Goal: Task Accomplishment & Management: Manage account settings

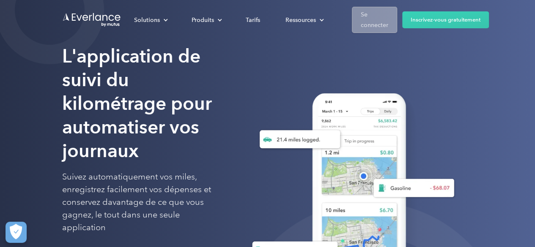
click at [374, 23] on font "Se connecter" at bounding box center [374, 20] width 27 height 18
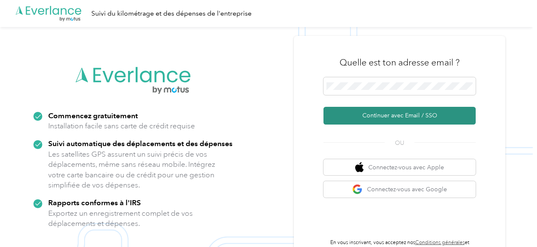
click at [412, 118] on font "Continuer avec Email / SSO" at bounding box center [399, 115] width 75 height 7
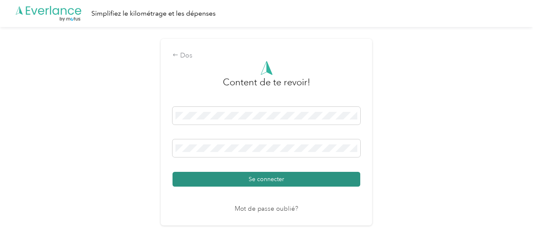
click at [328, 178] on button "Se connecter" at bounding box center [266, 179] width 188 height 15
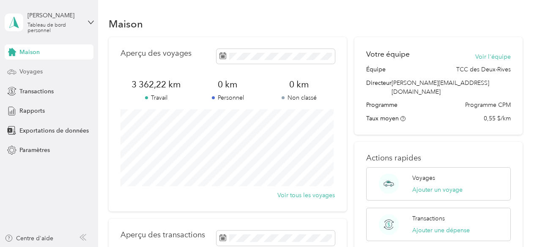
click at [30, 70] on font "Voyages" at bounding box center [30, 71] width 23 height 7
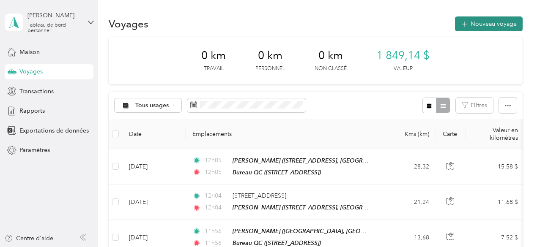
click at [483, 28] on button "Nouveau voyage" at bounding box center [489, 23] width 68 height 15
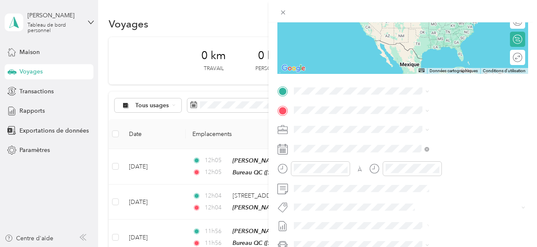
scroll to position [129, 0]
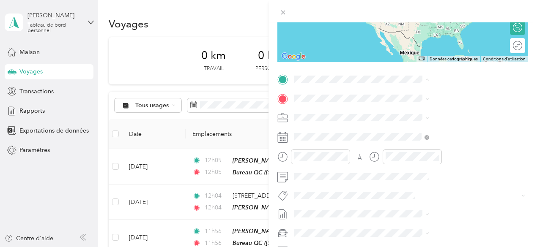
click at [433, 127] on font "14 Rue Saint-Amand, G2A 2K9, Québec, Québec, Canada" at bounding box center [426, 124] width 54 height 7
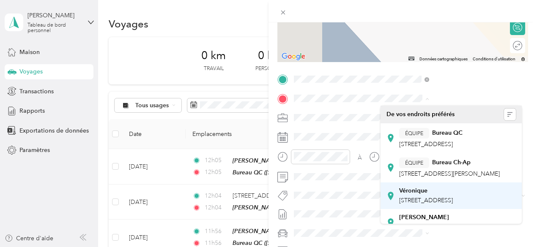
click at [435, 204] on font "740 Avenue Désy, G1S 2X5, Québec, Québec, Canada" at bounding box center [426, 200] width 54 height 7
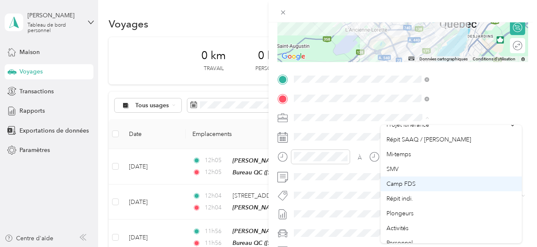
scroll to position [15, 0]
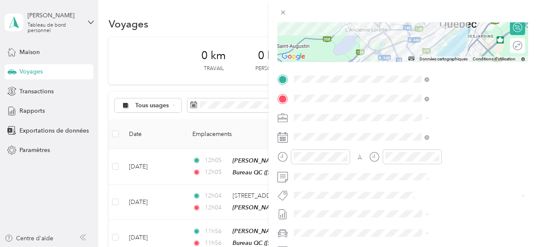
click at [411, 193] on div "Répit indi." at bounding box center [450, 191] width 129 height 9
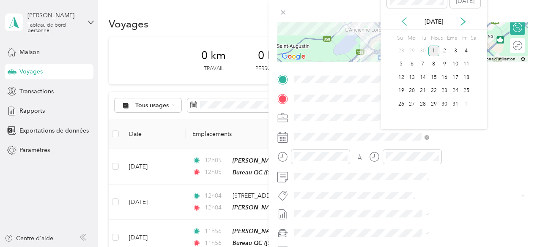
click at [404, 25] on icon at bounding box center [404, 21] width 8 height 8
click at [441, 56] on div "4" at bounding box center [444, 51] width 11 height 11
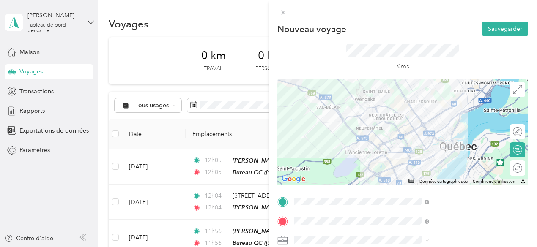
scroll to position [3, 0]
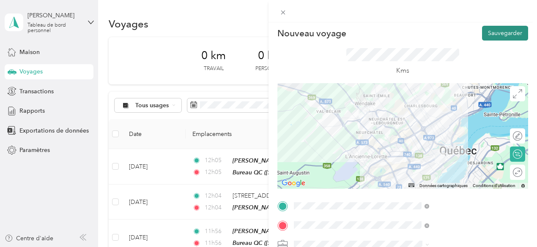
click at [490, 34] on font "Sauvegarder" at bounding box center [505, 33] width 34 height 7
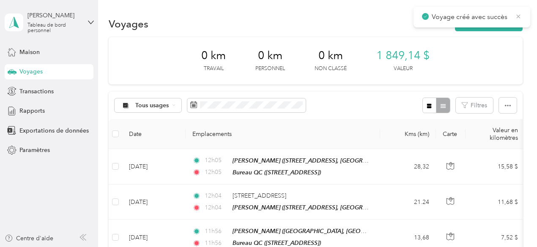
click at [517, 16] on icon at bounding box center [518, 17] width 7 height 8
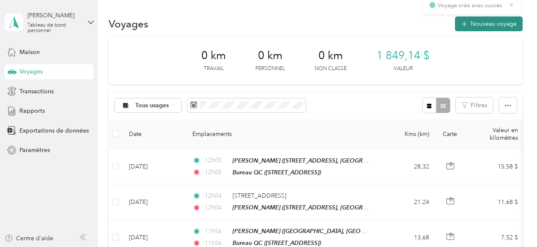
click at [496, 23] on font "Nouveau voyage" at bounding box center [493, 23] width 46 height 7
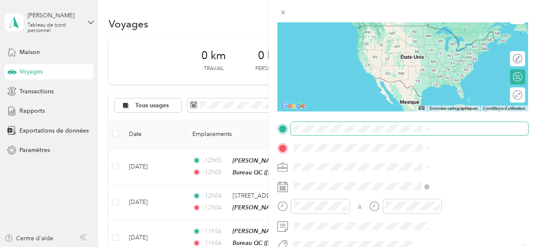
scroll to position [93, 0]
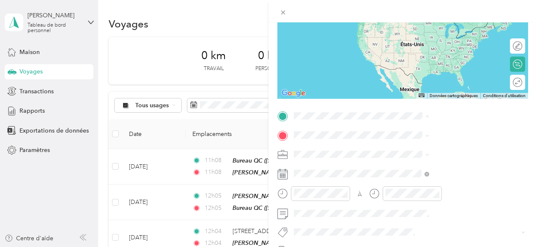
click at [414, 222] on div "Véronique 740 Avenue Désy, G1S 2X5, Québec, Québec, Canada" at bounding box center [426, 214] width 54 height 18
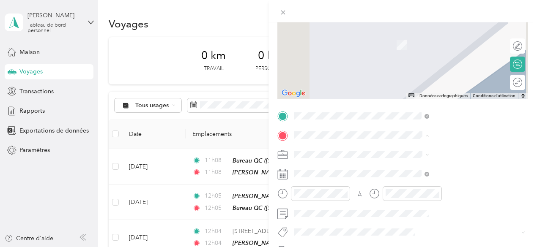
click at [442, 36] on font "1020 Route De L'église Québec, Québec G1V 3V9, Canada" at bounding box center [432, 35] width 66 height 15
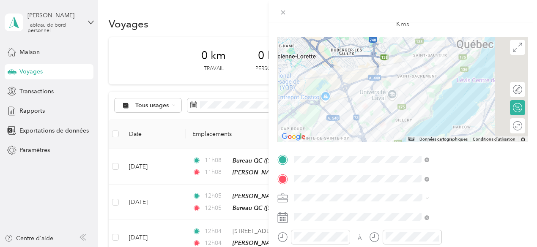
scroll to position [11, 0]
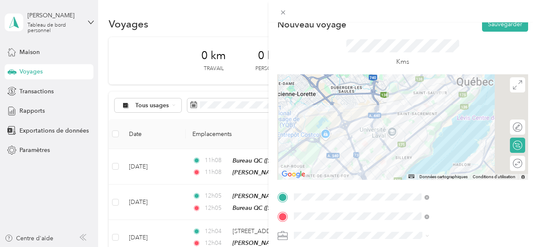
click at [453, 118] on div at bounding box center [402, 127] width 251 height 106
click at [456, 133] on div at bounding box center [402, 127] width 251 height 106
click at [430, 117] on div at bounding box center [402, 127] width 251 height 106
click at [430, 115] on div at bounding box center [402, 127] width 251 height 106
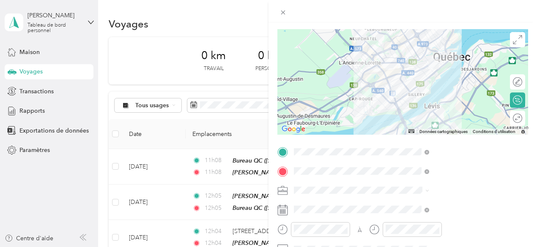
scroll to position [108, 0]
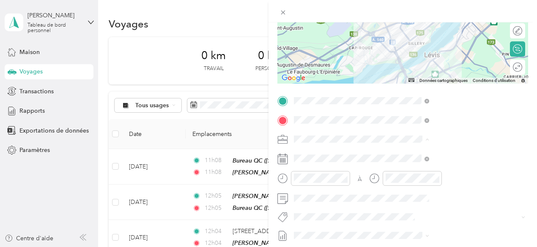
click at [403, 95] on font "Répit indi." at bounding box center [399, 94] width 27 height 7
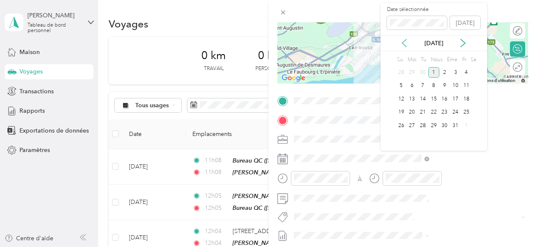
click at [402, 47] on icon at bounding box center [404, 43] width 8 height 8
click at [441, 78] on div "4" at bounding box center [444, 72] width 11 height 11
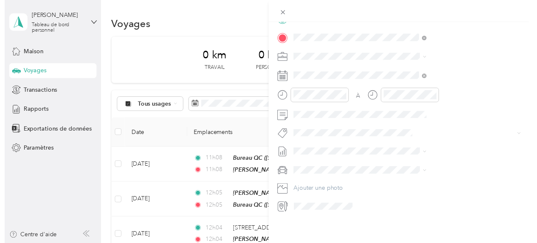
scroll to position [0, 0]
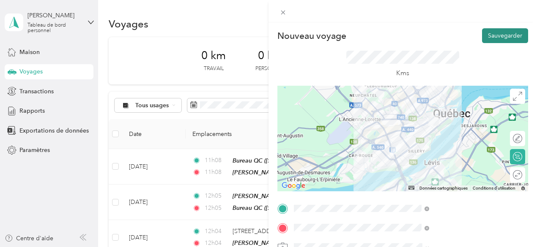
click at [492, 35] on font "Sauvegarder" at bounding box center [505, 35] width 34 height 7
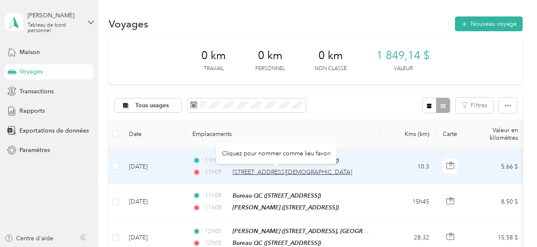
click at [285, 175] on font "1020 Route De L'église, Québec" at bounding box center [292, 172] width 120 height 7
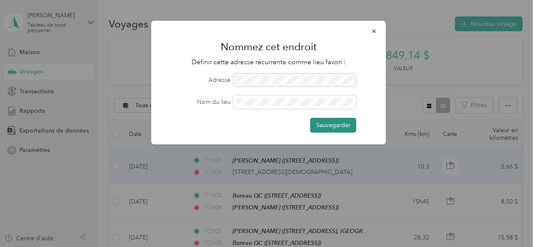
click at [336, 123] on font "Sauvegarder" at bounding box center [333, 125] width 34 height 7
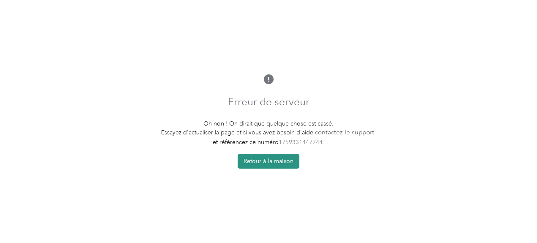
click at [272, 163] on font "Retour à la maison" at bounding box center [268, 161] width 50 height 7
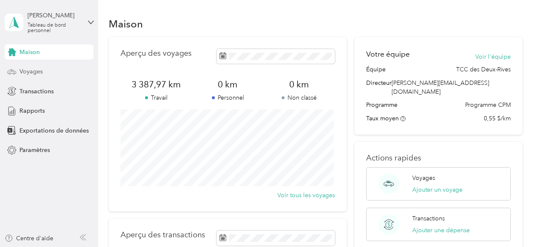
click at [33, 74] on font "Voyages" at bounding box center [30, 71] width 23 height 7
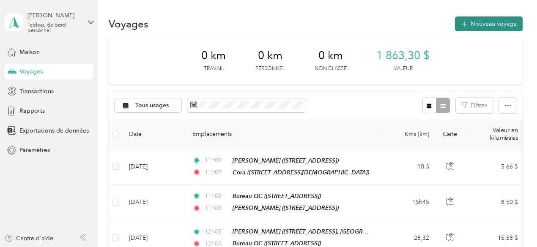
click at [514, 25] on font "Nouveau voyage" at bounding box center [493, 23] width 46 height 7
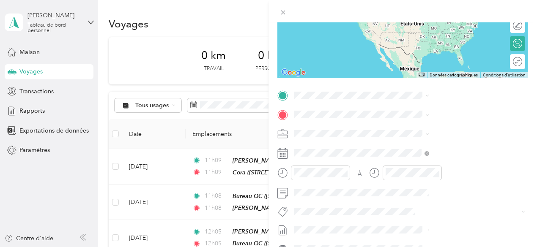
scroll to position [155, 0]
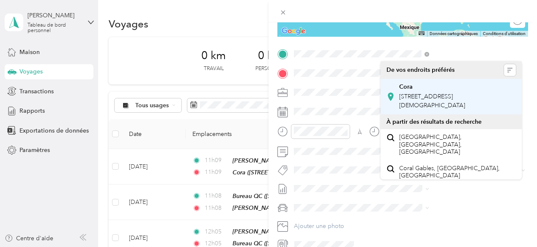
click at [437, 101] on div "Cora 1020 Route De L'église, Québec, G1V 3V9, Québec, Québec, Canada" at bounding box center [457, 96] width 116 height 27
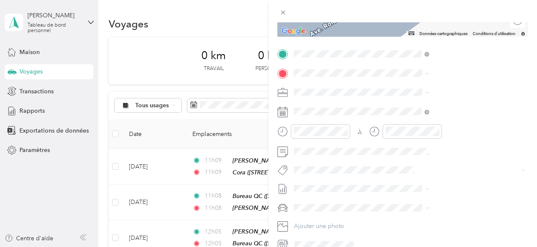
click at [444, 180] on div "Véronique 740 Avenue Désy, G1S 2X5, Québec, Québec, Canada" at bounding box center [426, 171] width 54 height 18
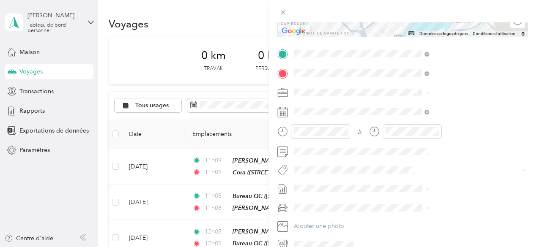
click at [402, 180] on font "Répit indi." at bounding box center [399, 181] width 27 height 7
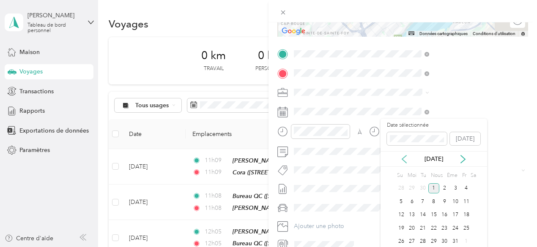
click at [402, 160] on icon at bounding box center [404, 159] width 8 height 8
click at [443, 191] on font "4" at bounding box center [444, 188] width 3 height 6
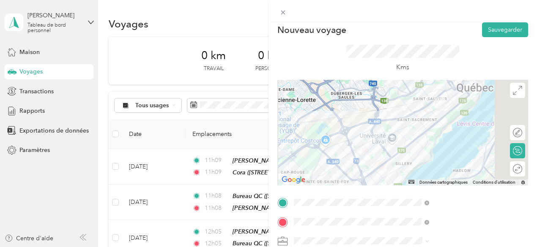
scroll to position [0, 0]
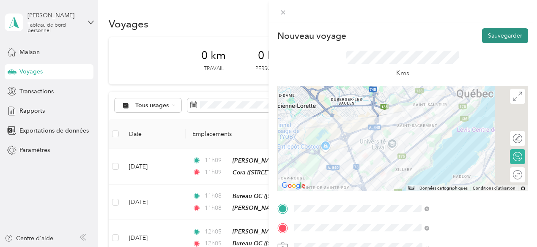
click at [498, 39] on font "Sauvegarder" at bounding box center [505, 35] width 34 height 7
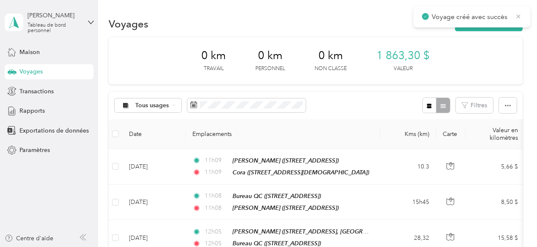
click at [518, 16] on icon at bounding box center [518, 16] width 4 height 4
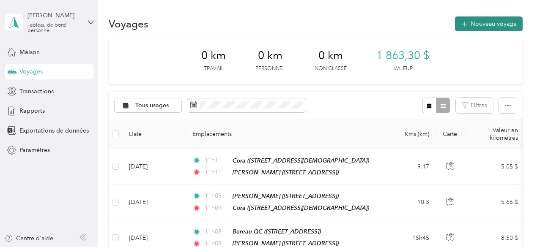
click at [476, 23] on font "Nouveau voyage" at bounding box center [493, 23] width 46 height 7
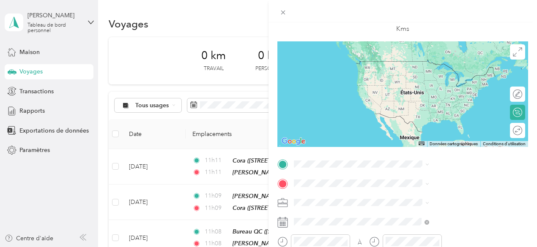
scroll to position [47, 0]
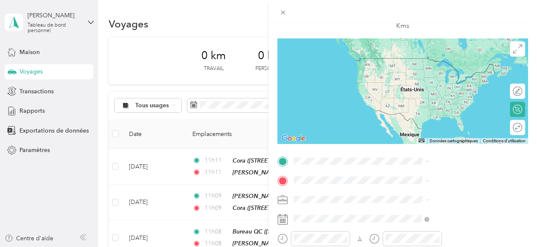
click at [432, 74] on font "14 Rue Saint-Amand, G2A 2K9, Québec, Québec, Canada" at bounding box center [426, 73] width 54 height 7
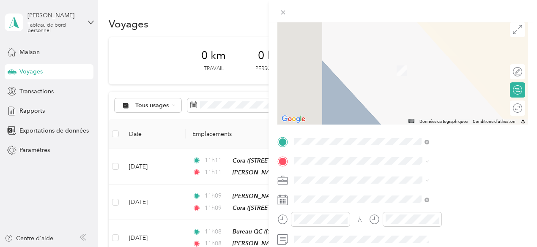
scroll to position [67, 0]
click at [445, 156] on span at bounding box center [409, 161] width 237 height 14
click at [433, 61] on font "85 Rue Dalhousie Québec, Québec G1K 8R2, Canada" at bounding box center [426, 57] width 54 height 7
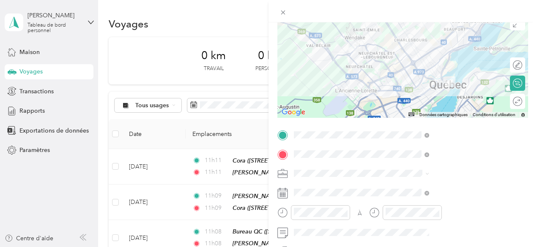
scroll to position [83, 0]
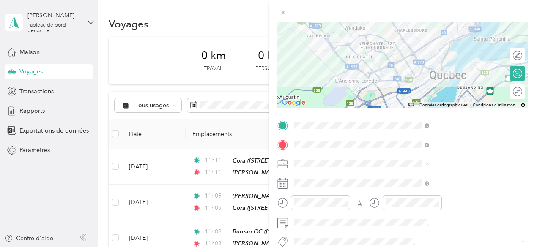
click at [407, 116] on font "Répit indi." at bounding box center [399, 118] width 27 height 7
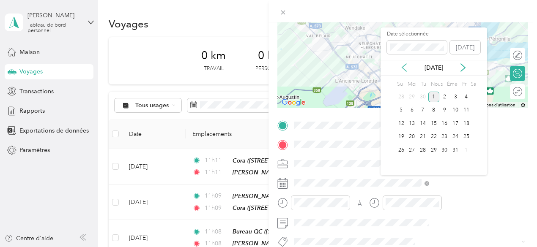
click at [401, 68] on icon at bounding box center [404, 67] width 8 height 8
click at [448, 102] on div "4" at bounding box center [444, 97] width 11 height 11
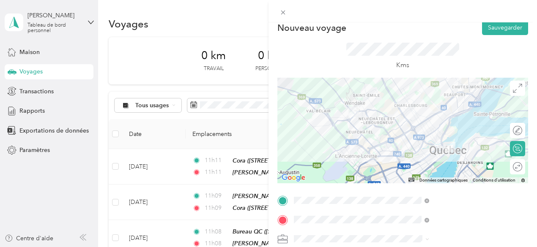
scroll to position [0, 0]
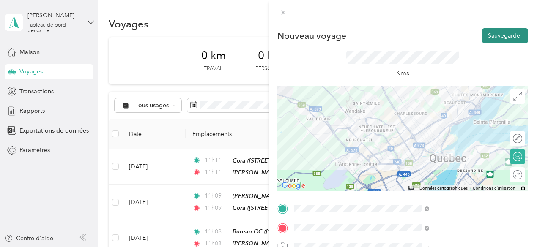
click at [499, 33] on font "Sauvegarder" at bounding box center [505, 35] width 34 height 7
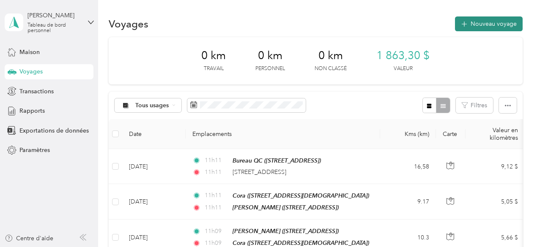
click at [509, 29] on button "Nouveau voyage" at bounding box center [489, 23] width 68 height 15
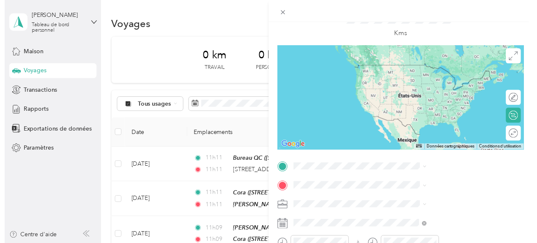
scroll to position [91, 0]
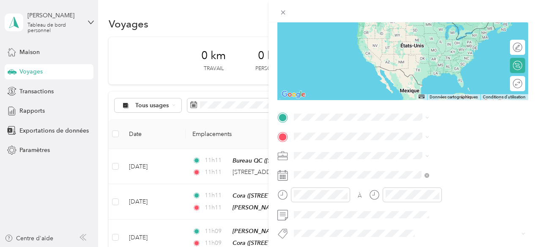
click at [260, 172] on div "Nouveau voyage Sauvegarder Ce voyage ne peut pas être modifié, car il est en co…" at bounding box center [268, 123] width 537 height 247
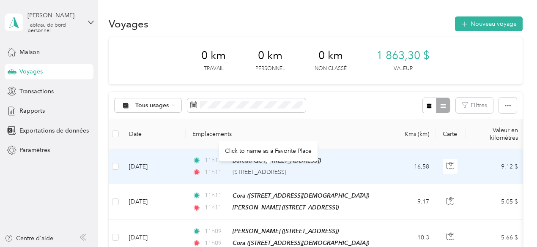
click at [261, 173] on font "85, rue Dalhousie, Québec" at bounding box center [259, 172] width 54 height 7
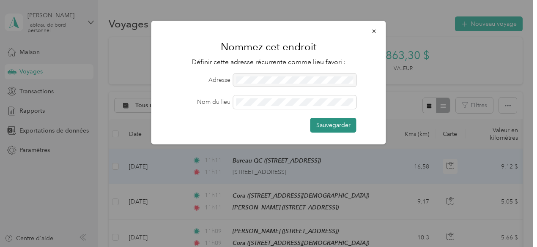
click at [330, 128] on button "Sauvegarder" at bounding box center [333, 125] width 46 height 15
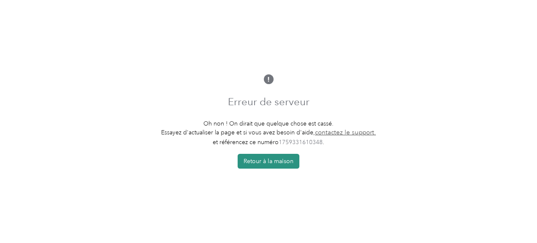
click at [288, 165] on font "Retour à la maison" at bounding box center [268, 161] width 50 height 7
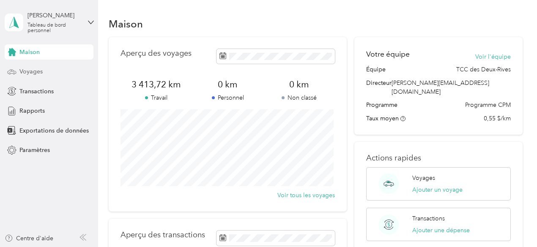
click at [40, 71] on font "Voyages" at bounding box center [30, 71] width 23 height 7
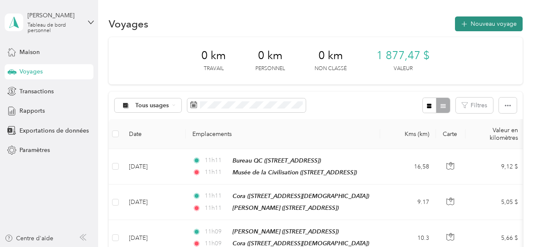
click at [499, 22] on font "Nouveau voyage" at bounding box center [493, 23] width 46 height 7
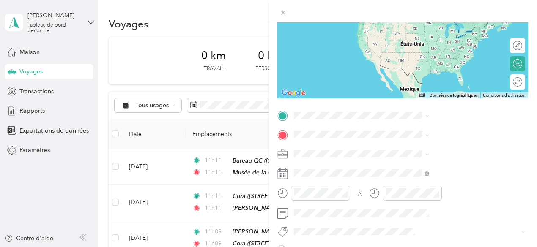
scroll to position [96, 0]
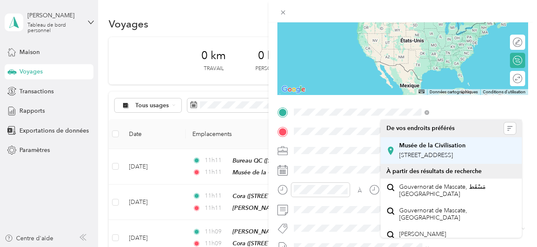
click at [440, 151] on div "Musée de la Civilisation 85 Rue Dalhousie, Québec, G1K 8R2, Québec, Québec, Can…" at bounding box center [432, 151] width 66 height 18
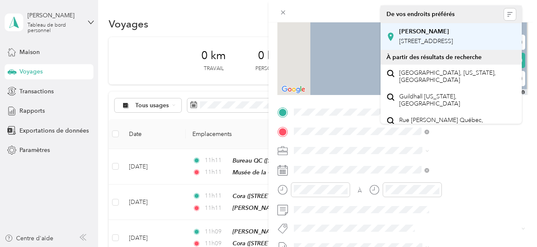
click at [431, 45] on div "Guillaume Rue Des Sables, G1L 2T9, Québec, Québec, Canada" at bounding box center [426, 37] width 54 height 18
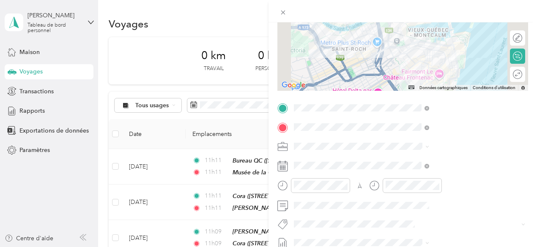
scroll to position [102, 0]
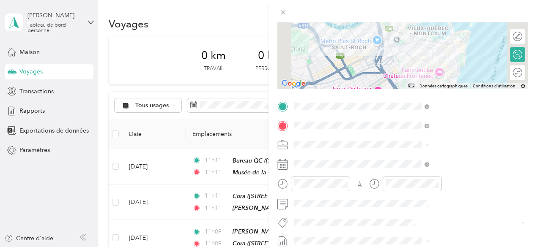
click at [407, 101] on font "Répit indi." at bounding box center [399, 100] width 27 height 7
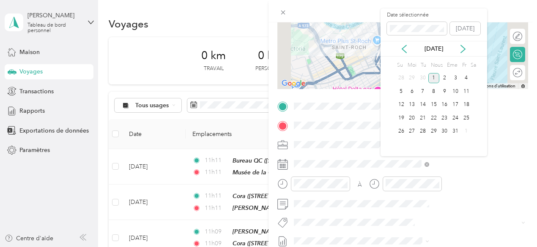
click at [399, 47] on div "Octobre 2025" at bounding box center [433, 48] width 107 height 9
click at [399, 53] on div "Octobre 2025" at bounding box center [433, 48] width 107 height 9
click at [402, 53] on icon at bounding box center [404, 49] width 4 height 8
click at [444, 81] on font "4" at bounding box center [444, 78] width 3 height 6
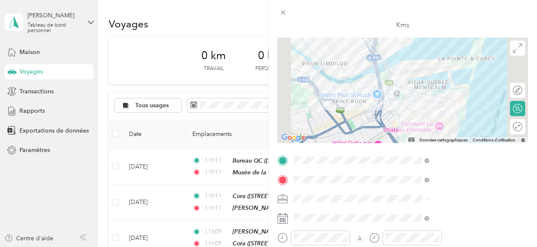
scroll to position [0, 0]
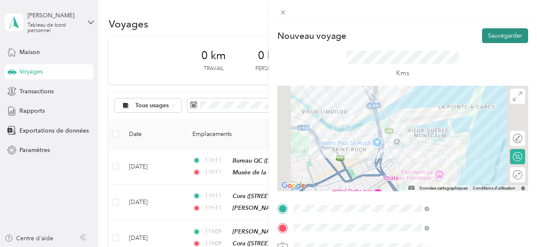
click at [495, 38] on font "Sauvegarder" at bounding box center [505, 35] width 34 height 7
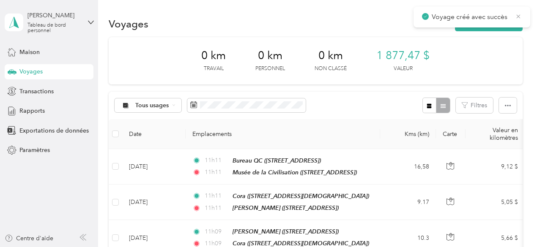
click at [519, 15] on icon at bounding box center [518, 16] width 4 height 4
click at [502, 26] on font "Nouveau voyage" at bounding box center [493, 23] width 46 height 7
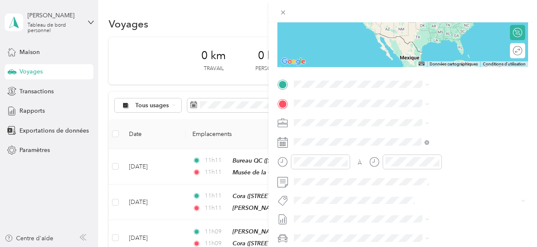
scroll to position [132, 0]
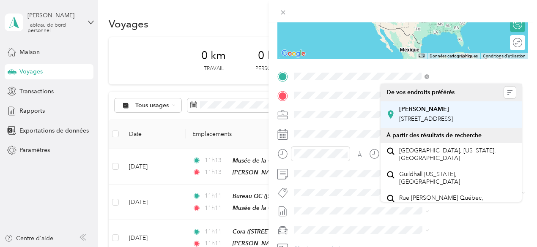
click at [429, 123] on div "Guillaume Rue Des Sables, G1L 2T9, Québec, Québec, Canada" at bounding box center [426, 115] width 54 height 18
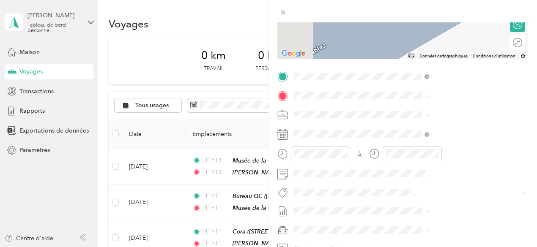
click at [449, 138] on font "14 Rue Saint-Amand, G2A 2K9, Québec, Québec, Canada" at bounding box center [426, 141] width 54 height 7
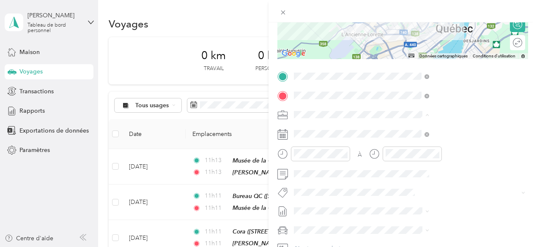
click at [402, 200] on font "Répit indi." at bounding box center [399, 203] width 27 height 7
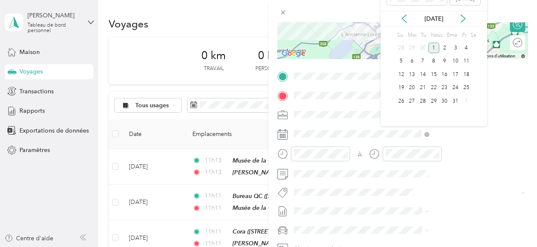
click at [407, 23] on icon at bounding box center [404, 18] width 8 height 8
click at [444, 51] on font "4" at bounding box center [444, 48] width 3 height 6
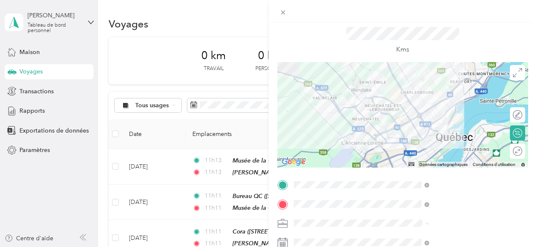
scroll to position [0, 0]
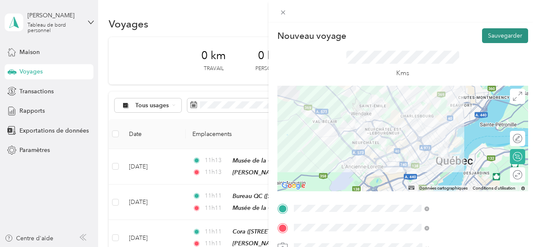
click at [489, 37] on font "Sauvegarder" at bounding box center [505, 35] width 34 height 7
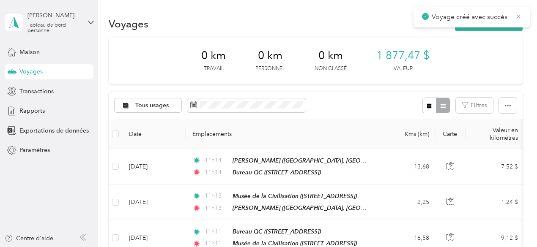
click at [519, 18] on icon at bounding box center [518, 17] width 7 height 8
click at [487, 25] on font "Nouveau voyage" at bounding box center [493, 23] width 46 height 7
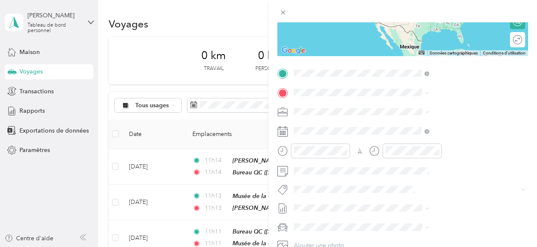
click at [451, 108] on span "1290 Rue Des Eskers Québec, Québec G3K 2J3, Canada" at bounding box center [426, 104] width 54 height 8
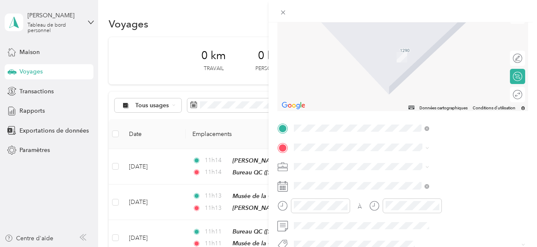
scroll to position [87, 0]
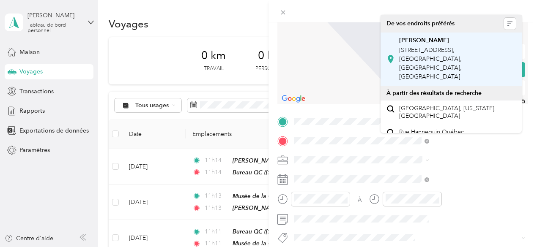
click at [427, 67] on font "5825 Route De Fossambault, Fossambault-sur-le-Lac, G3N 1W3, Fossambault-sur-le-…" at bounding box center [430, 63] width 63 height 34
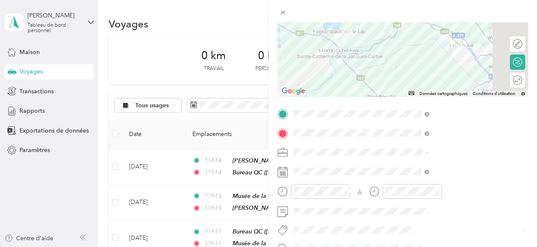
scroll to position [123, 0]
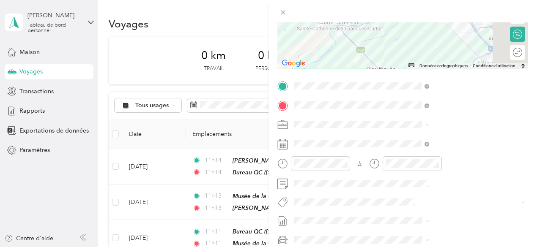
click at [404, 78] on font "Répit indi." at bounding box center [399, 79] width 27 height 7
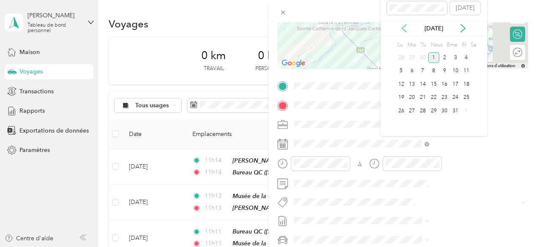
click at [405, 33] on icon at bounding box center [404, 28] width 8 height 8
click at [421, 74] on font "9" at bounding box center [422, 71] width 3 height 6
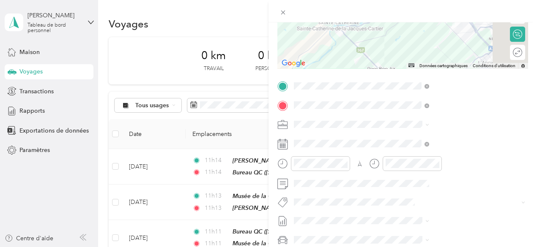
scroll to position [0, 0]
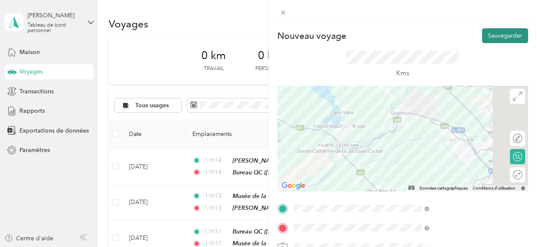
click at [493, 34] on font "Sauvegarder" at bounding box center [505, 35] width 34 height 7
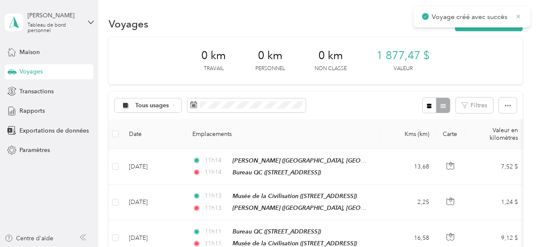
click at [518, 16] on icon at bounding box center [518, 16] width 4 height 4
click at [502, 22] on font "Nouveau voyage" at bounding box center [493, 23] width 46 height 7
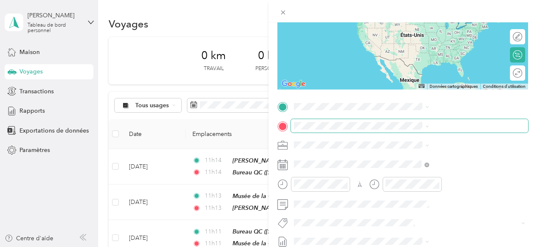
scroll to position [109, 0]
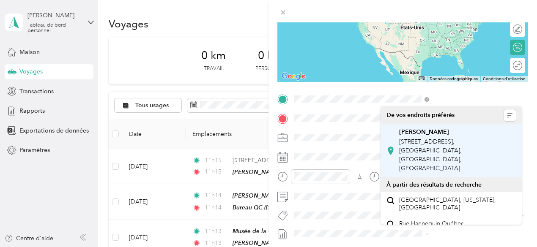
click at [418, 150] on font "5825 Route De Fossambault, Fossambault-sur-le-Lac, G3N 1W3, Fossambault-sur-le-…" at bounding box center [430, 155] width 63 height 34
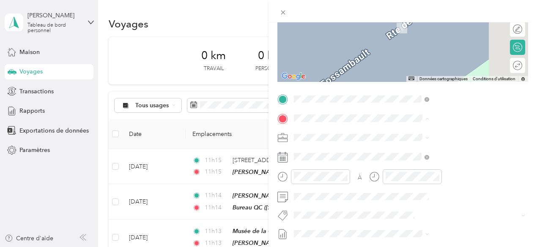
click at [436, 167] on font "14 Rue Saint-Amand, G2A 2K9, Québec, Québec, Canada" at bounding box center [426, 164] width 54 height 7
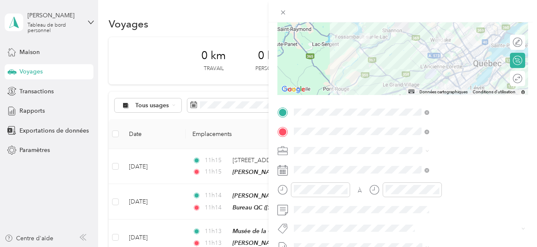
scroll to position [98, 0]
click at [403, 106] on font "Répit indi." at bounding box center [399, 104] width 27 height 7
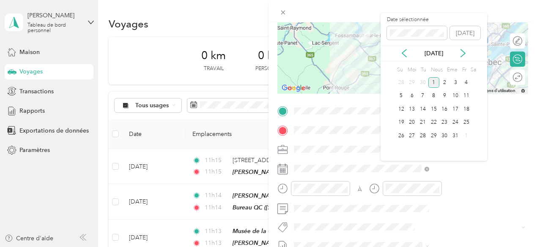
click at [407, 57] on icon at bounding box center [404, 53] width 8 height 8
click at [424, 99] on font "9" at bounding box center [422, 96] width 3 height 6
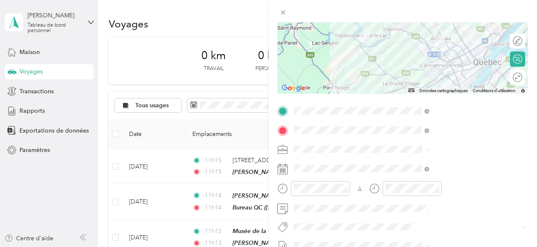
scroll to position [0, 0]
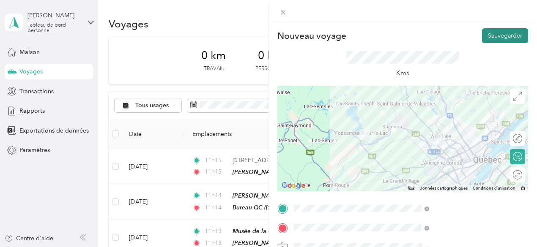
click at [503, 36] on font "Sauvegarder" at bounding box center [505, 35] width 34 height 7
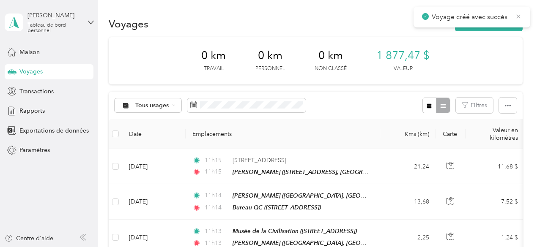
click at [520, 17] on icon at bounding box center [518, 17] width 7 height 8
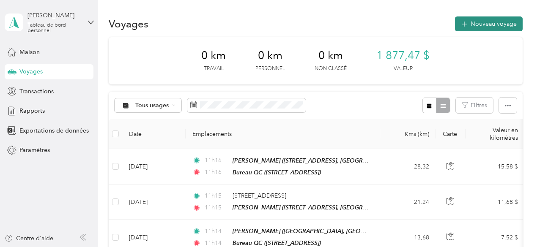
click at [477, 23] on font "Nouveau voyage" at bounding box center [493, 23] width 46 height 7
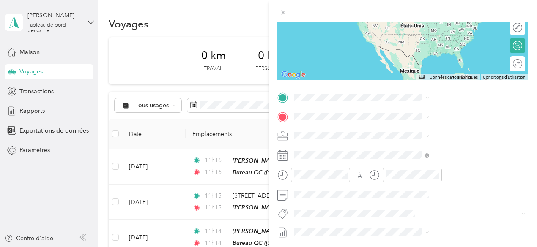
scroll to position [112, 0]
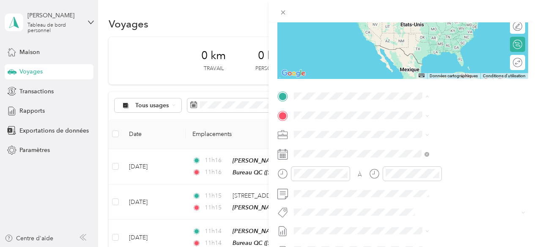
click at [434, 142] on font "14 Rue Saint-Amand, G2A 2K9, Québec, Québec, Canada" at bounding box center [426, 141] width 54 height 7
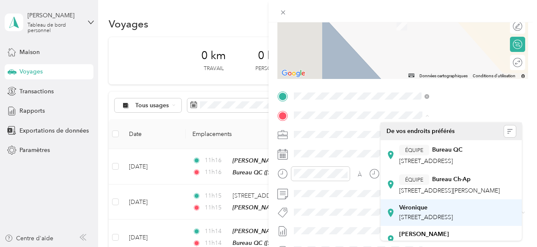
click at [435, 222] on div "Véronique 740 Avenue Désy, G1S 2X5, Québec, Québec, Canada" at bounding box center [426, 213] width 54 height 18
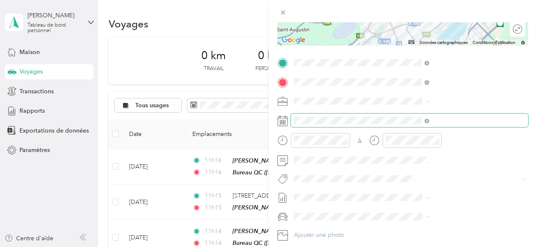
scroll to position [147, 0]
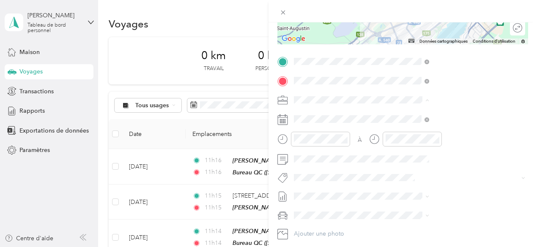
click at [404, 186] on font "Répit indi." at bounding box center [399, 188] width 27 height 7
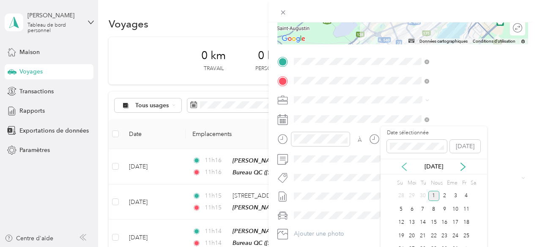
click at [403, 171] on icon at bounding box center [404, 167] width 4 height 8
click at [444, 213] on font "11" at bounding box center [444, 209] width 6 height 6
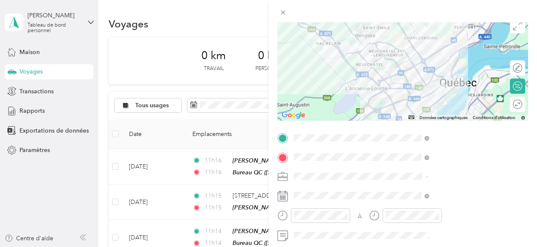
scroll to position [0, 0]
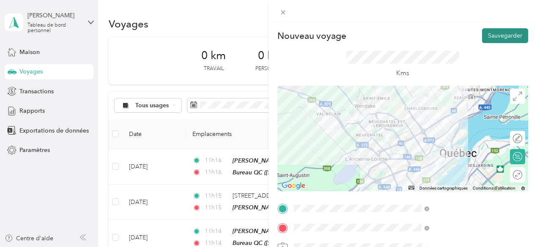
click at [495, 37] on font "Sauvegarder" at bounding box center [505, 35] width 34 height 7
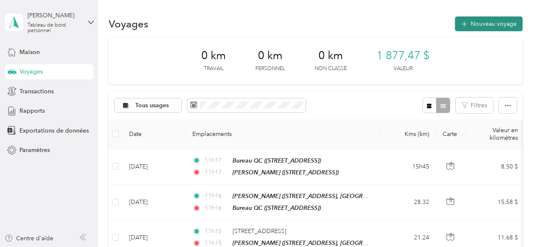
click at [501, 25] on font "Nouveau voyage" at bounding box center [493, 23] width 46 height 7
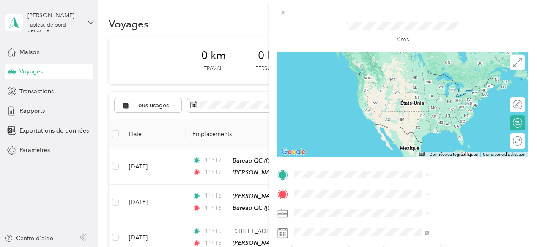
scroll to position [89, 0]
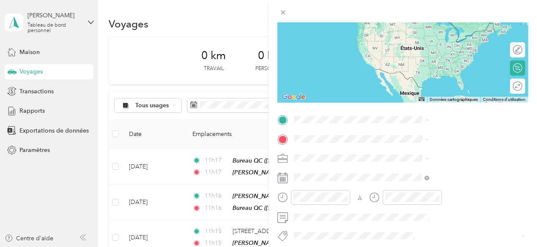
click at [440, 227] on div "Véronique 740 Avenue Désy, G1S 2X5, Québec, Québec, Canada" at bounding box center [426, 218] width 54 height 18
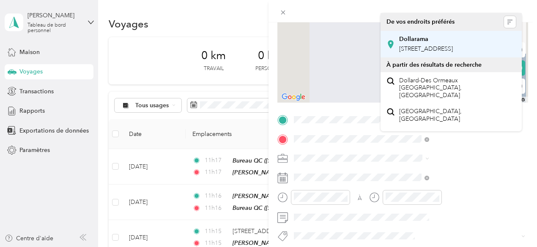
click at [436, 49] on font "Rue Soumandé, G1M 3H6, Québec, Québec, Canada" at bounding box center [426, 48] width 54 height 7
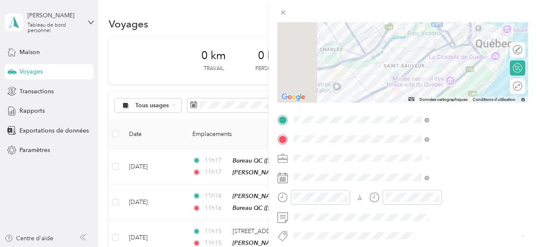
click at [406, 115] on font "Répit indi." at bounding box center [399, 113] width 27 height 7
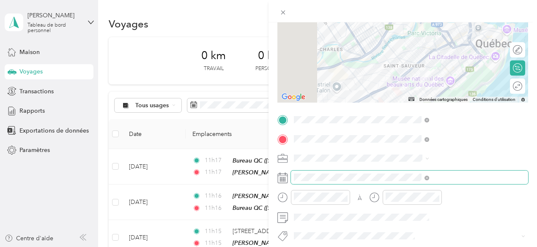
click at [423, 183] on span at bounding box center [409, 178] width 237 height 14
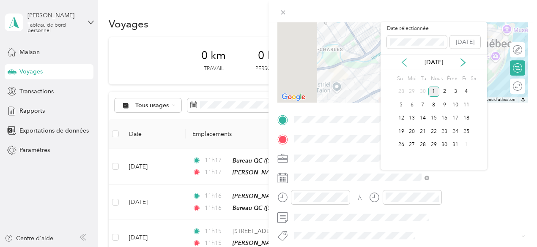
click at [407, 66] on icon at bounding box center [404, 62] width 8 height 8
click at [442, 108] on font "11" at bounding box center [444, 105] width 6 height 6
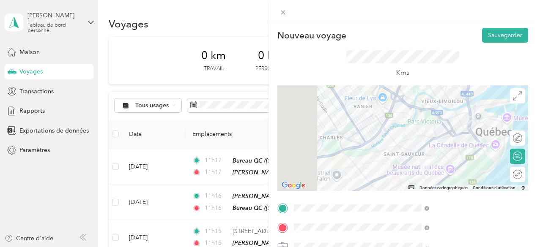
scroll to position [0, 0]
click at [491, 36] on font "Sauvegarder" at bounding box center [505, 35] width 34 height 7
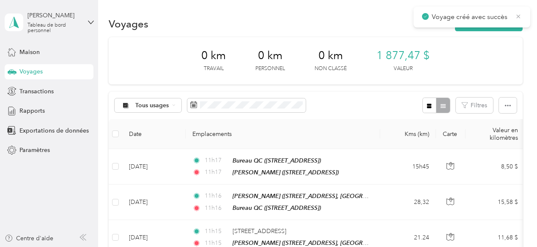
click at [515, 16] on icon at bounding box center [518, 17] width 7 height 8
click at [506, 24] on font "Nouveau voyage" at bounding box center [493, 23] width 46 height 7
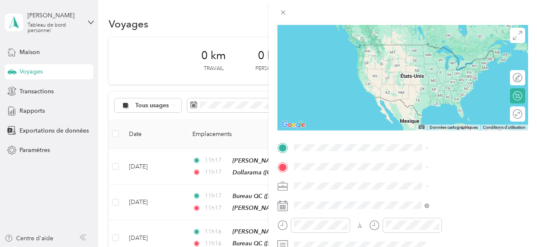
scroll to position [63, 0]
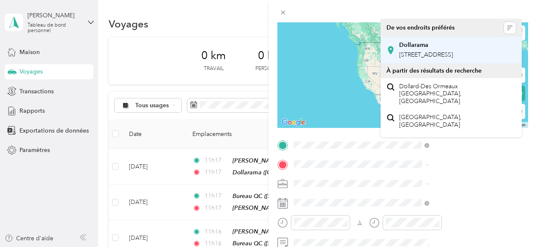
click at [419, 58] on font "Rue Soumandé, G1M 3H6, Québec, Québec, Canada" at bounding box center [426, 54] width 54 height 7
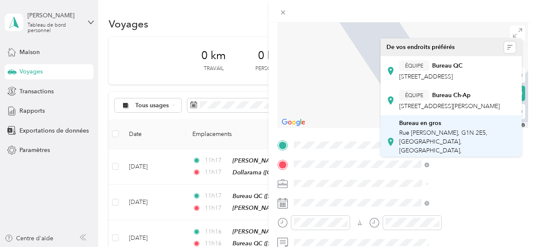
click at [440, 150] on font "Rue Cyrille-Duquet, G1N 2E5, Québec, Québec, Canada" at bounding box center [443, 146] width 88 height 34
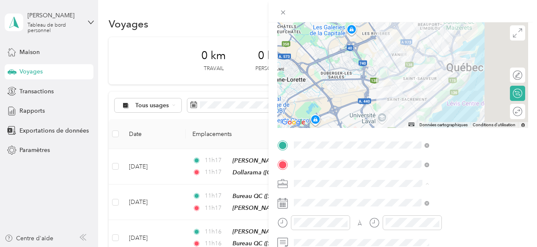
click at [418, 138] on div "Répit indi." at bounding box center [450, 138] width 129 height 9
click at [423, 198] on span at bounding box center [409, 203] width 237 height 14
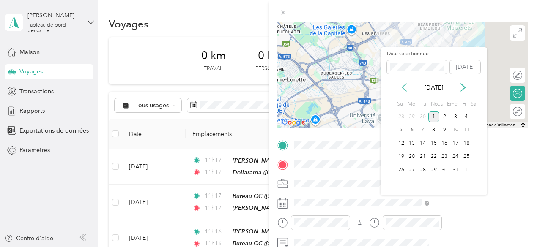
click at [402, 88] on icon at bounding box center [404, 87] width 8 height 8
click at [447, 136] on div "11" at bounding box center [444, 130] width 11 height 11
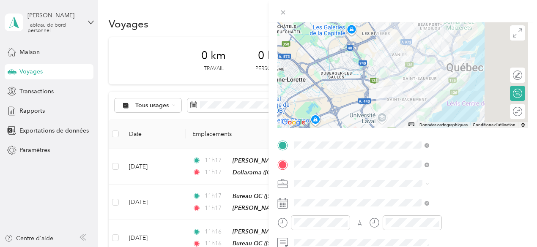
scroll to position [0, 0]
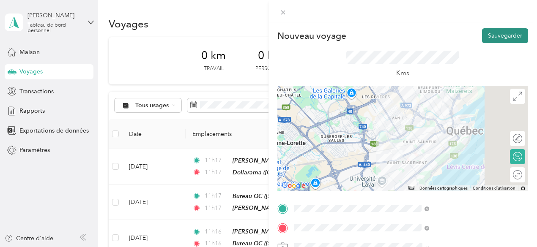
click at [498, 37] on font "Sauvegarder" at bounding box center [505, 35] width 34 height 7
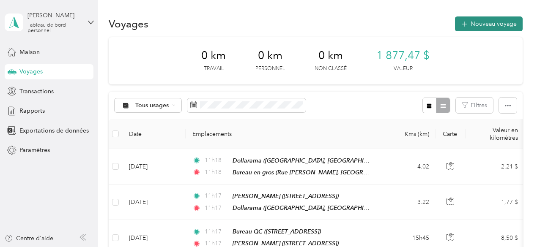
click at [501, 26] on font "Nouveau voyage" at bounding box center [493, 23] width 46 height 7
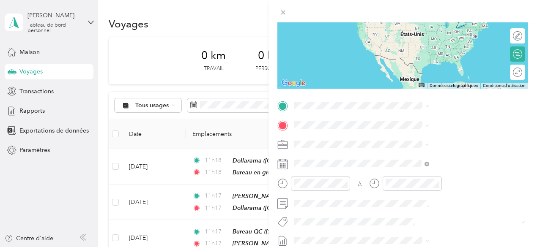
scroll to position [114, 0]
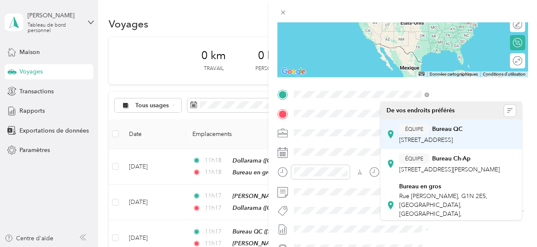
click at [439, 144] on font "14 Rue Saint-Amand, G2A 2K9, Québec, Québec, Canada" at bounding box center [426, 140] width 54 height 7
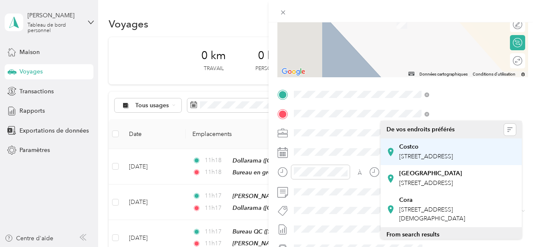
click at [429, 156] on font "440 Rue Bouvier, Québec, G2J 1E3, Québec, Québec, Canada" at bounding box center [426, 156] width 54 height 7
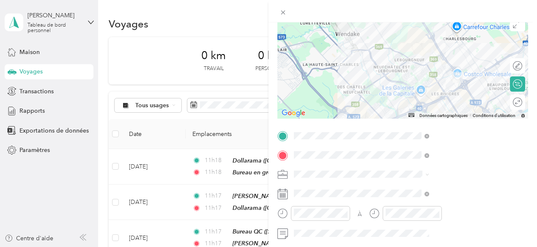
scroll to position [74, 0]
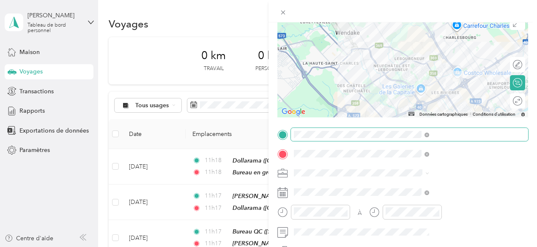
click at [392, 128] on span at bounding box center [409, 135] width 237 height 14
click at [391, 138] on span at bounding box center [409, 135] width 237 height 14
click at [423, 117] on font "Rue Cyrille-Duquet, G1N 2E5, Québec, Québec, Canada" at bounding box center [443, 117] width 88 height 34
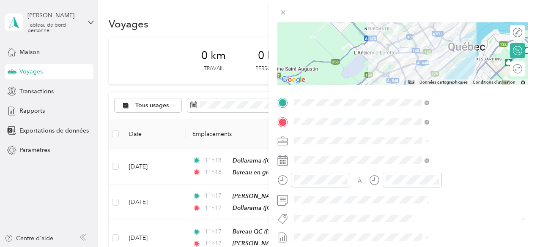
scroll to position [135, 0]
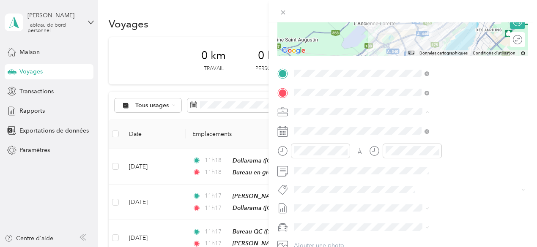
click at [409, 202] on font "Répit indi." at bounding box center [399, 200] width 27 height 7
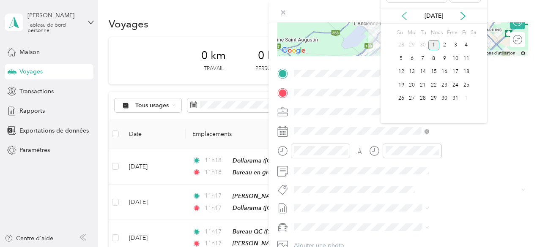
click at [407, 20] on icon at bounding box center [404, 16] width 8 height 8
click at [445, 62] on font "11" at bounding box center [444, 58] width 6 height 6
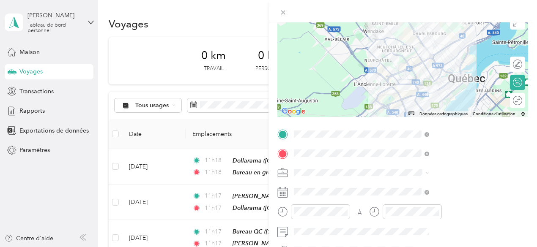
scroll to position [0, 0]
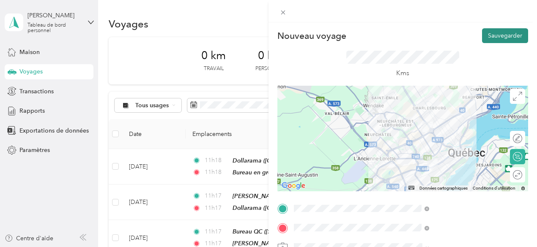
click at [493, 34] on font "Sauvegarder" at bounding box center [505, 35] width 34 height 7
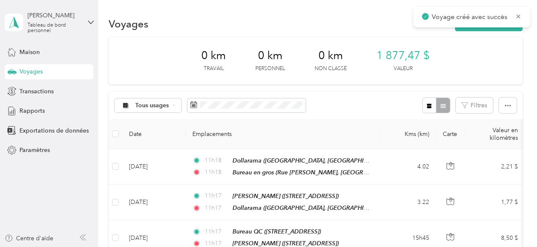
click at [522, 16] on div "Voyage créé avec succès" at bounding box center [471, 17] width 117 height 21
click at [520, 16] on icon at bounding box center [518, 17] width 7 height 8
click at [497, 22] on font "Nouveau voyage" at bounding box center [493, 23] width 46 height 7
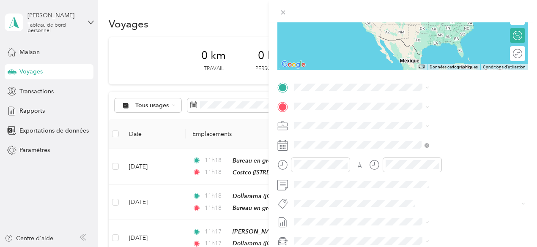
scroll to position [140, 0]
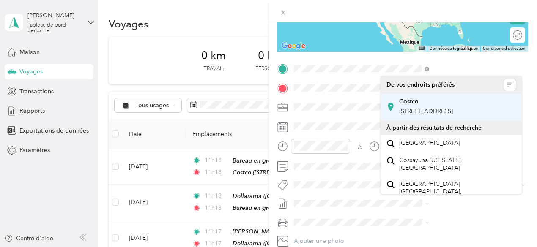
click at [429, 114] on font "440 Rue Bouvier, Québec, G2J 1E3, Québec, Québec, Canada" at bounding box center [426, 111] width 54 height 7
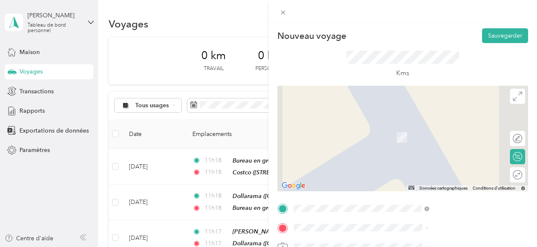
scroll to position [127, 0]
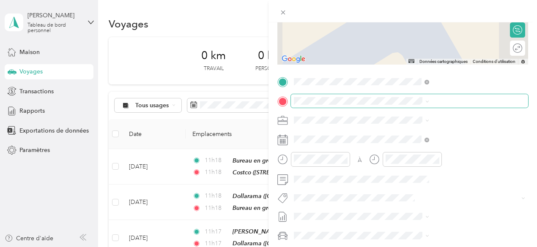
click at [421, 247] on div "Nouveau voyage Sauvegarder Ce voyage ne peut pas être modifié, car il est en co…" at bounding box center [266, 247] width 533 height 0
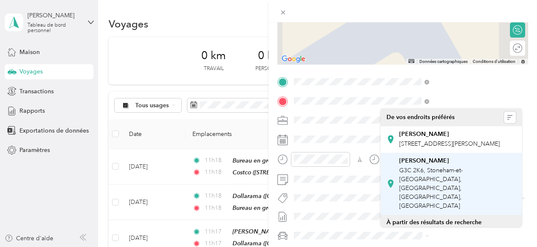
click at [441, 178] on font "G3C 2K6, Stoneham-et-Tewkesbury, Stoneham-et-Tewkesbury, Québec, Canada" at bounding box center [430, 188] width 63 height 43
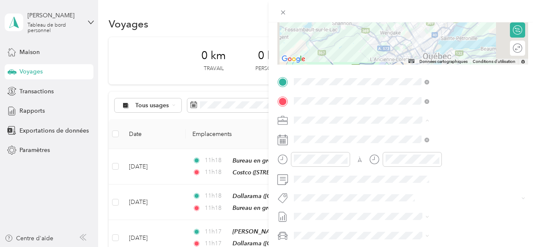
click at [404, 211] on font "Répit indi." at bounding box center [399, 208] width 27 height 7
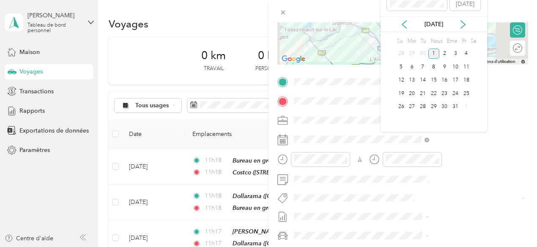
click at [402, 23] on div "Octobre 2025" at bounding box center [433, 24] width 107 height 9
click at [405, 29] on icon at bounding box center [404, 24] width 8 height 8
click at [445, 70] on font "11" at bounding box center [444, 67] width 6 height 6
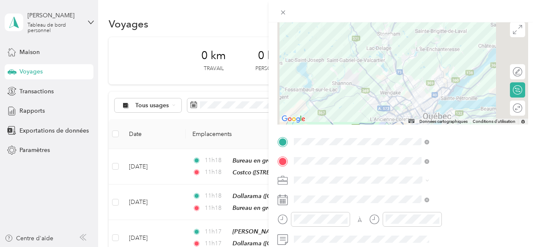
scroll to position [0, 0]
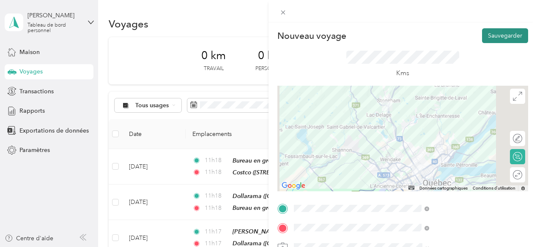
click at [502, 39] on button "Sauvegarder" at bounding box center [505, 35] width 46 height 15
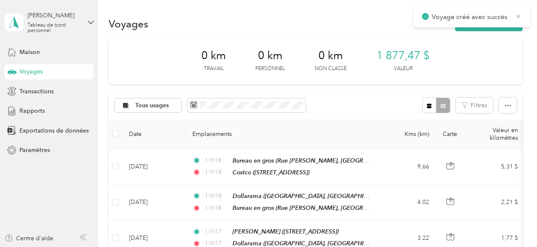
click at [515, 16] on icon at bounding box center [518, 17] width 7 height 8
click at [497, 19] on button "Nouveau voyage" at bounding box center [489, 23] width 68 height 15
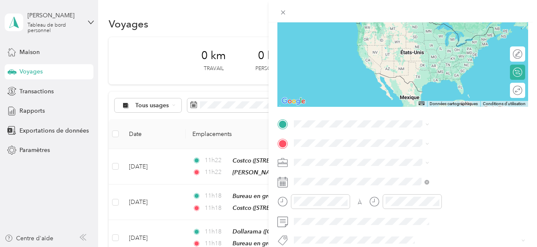
scroll to position [89, 0]
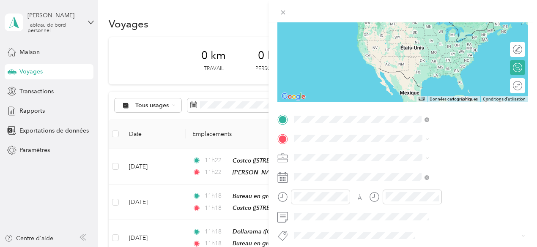
click at [434, 202] on div "Tim Horton de Stoneham G3C 2K6, Stoneham-et-Tewkesbury, Stoneham-et-Tewkesbury,…" at bounding box center [457, 201] width 116 height 53
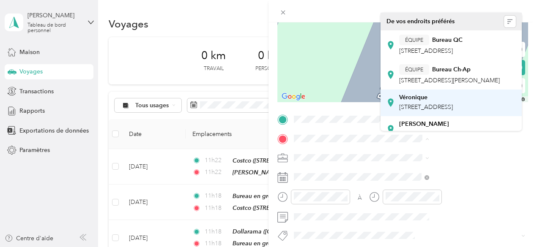
click at [423, 111] on font "740 Avenue Désy, G1S 2X5, Québec, Québec, Canada" at bounding box center [426, 107] width 54 height 7
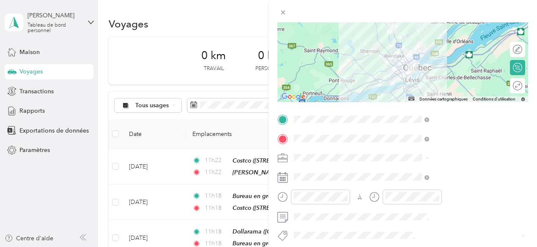
click at [408, 116] on div "Répit indi." at bounding box center [450, 113] width 129 height 9
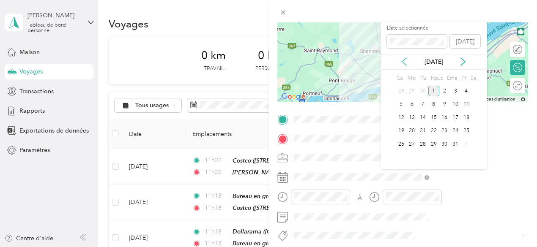
click at [404, 63] on icon at bounding box center [404, 61] width 8 height 8
click at [446, 107] on font "11" at bounding box center [444, 104] width 6 height 6
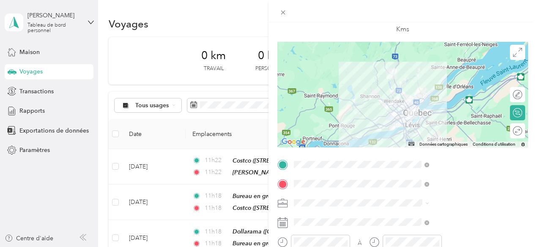
scroll to position [0, 0]
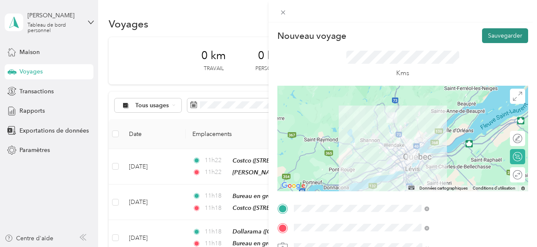
click at [495, 34] on font "Sauvegarder" at bounding box center [505, 35] width 34 height 7
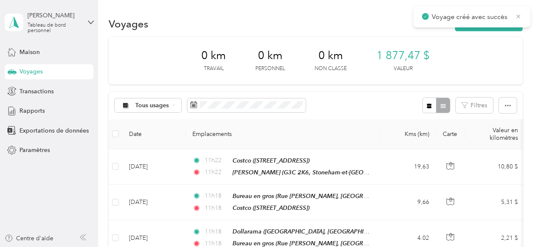
click at [520, 16] on icon at bounding box center [518, 17] width 7 height 8
click at [495, 19] on button "Nouveau voyage" at bounding box center [489, 23] width 68 height 15
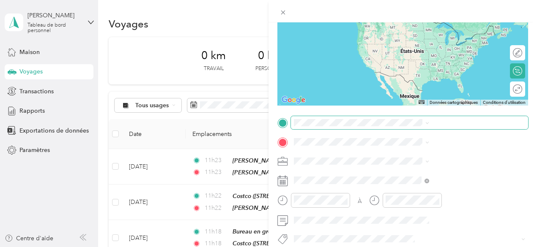
scroll to position [86, 0]
click at [432, 247] on div "Nouveau voyage Sauvegarder Ce voyage ne peut pas être modifié, car il est en co…" at bounding box center [266, 247] width 533 height 0
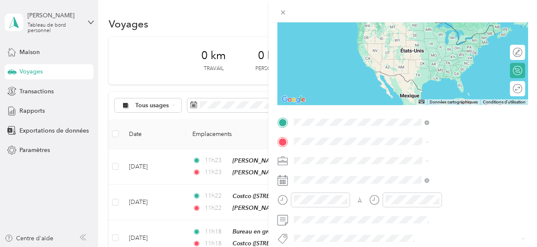
click at [416, 169] on font "740 Avenue Désy, G1S 2X5, Québec, Québec, Canada" at bounding box center [426, 164] width 54 height 7
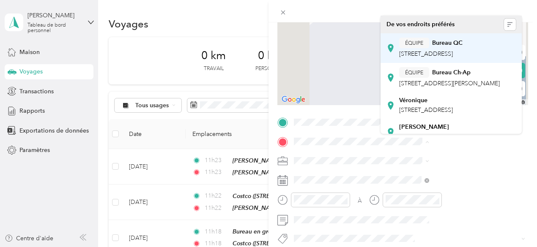
click at [410, 56] on font "14 Rue Saint-Amand, G2A 2K9, Québec, Québec, Canada" at bounding box center [426, 53] width 54 height 7
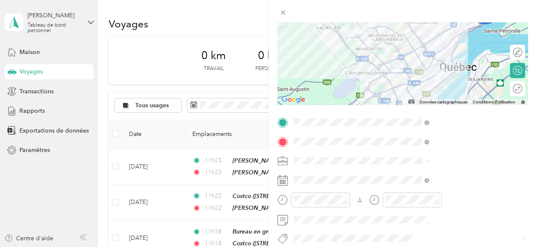
click at [413, 117] on div "Répit indi." at bounding box center [450, 115] width 129 height 9
click at [447, 62] on div at bounding box center [402, 53] width 251 height 106
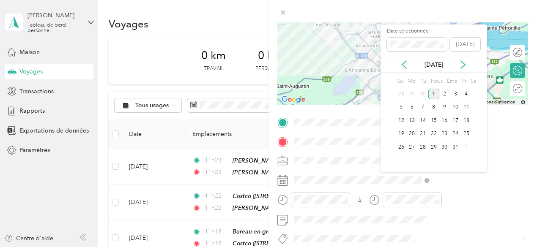
click at [398, 68] on div "Octobre 2025" at bounding box center [433, 64] width 107 height 9
click at [404, 68] on icon at bounding box center [404, 64] width 8 height 8
click at [444, 110] on font "11" at bounding box center [444, 107] width 6 height 6
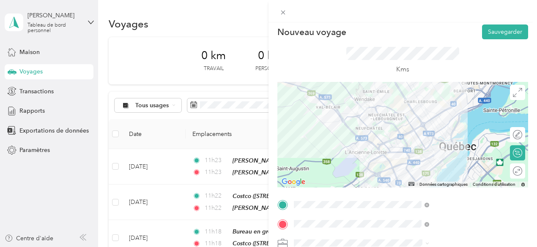
scroll to position [0, 0]
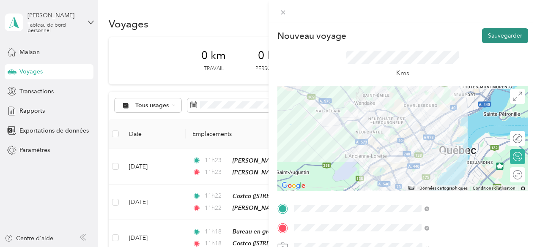
click at [494, 37] on font "Sauvegarder" at bounding box center [505, 35] width 34 height 7
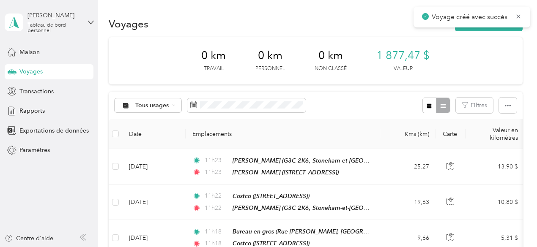
click at [519, 14] on icon at bounding box center [518, 17] width 7 height 8
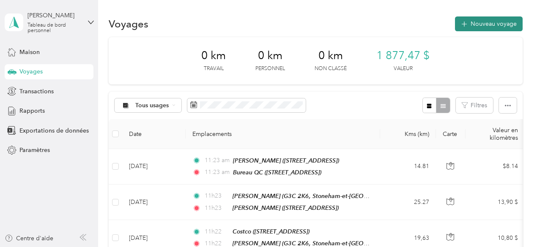
click at [510, 25] on font "Nouveau voyage" at bounding box center [493, 23] width 46 height 7
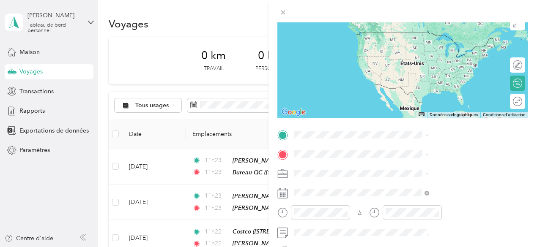
scroll to position [89, 0]
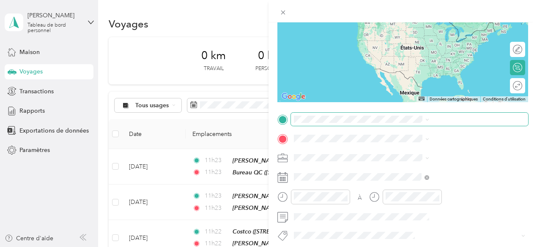
click at [457, 123] on span at bounding box center [409, 120] width 237 height 14
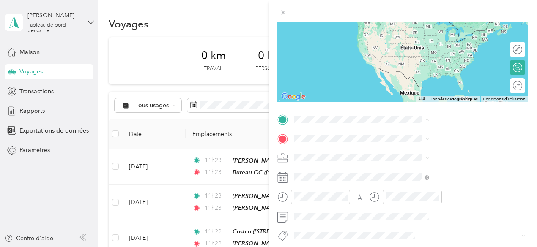
click at [453, 157] on font "Bureau QC" at bounding box center [447, 153] width 30 height 7
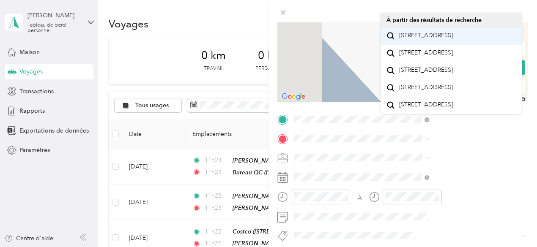
click at [434, 39] on font "1100 Chemin De La Grande-Ligne Stoneham-et-Tewkesbury, Québec G3C 3A6, Canada" at bounding box center [426, 35] width 54 height 7
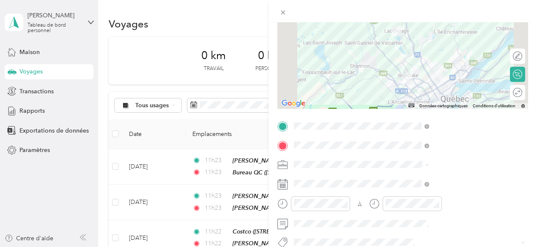
scroll to position [87, 0]
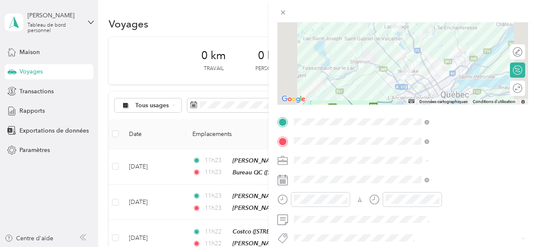
click at [405, 116] on font "Répit indi." at bounding box center [399, 115] width 27 height 7
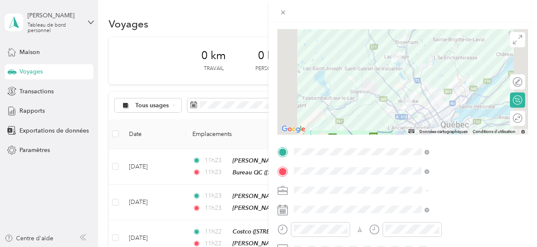
scroll to position [83, 0]
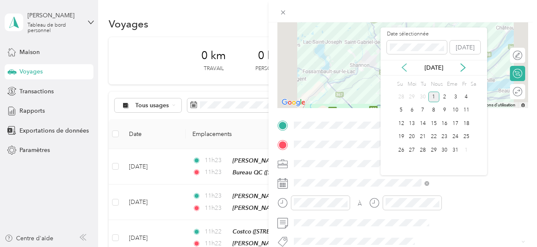
click at [403, 72] on icon at bounding box center [404, 68] width 4 height 8
click at [448, 116] on div "11" at bounding box center [444, 110] width 11 height 11
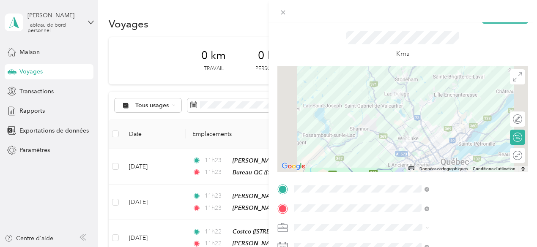
scroll to position [0, 0]
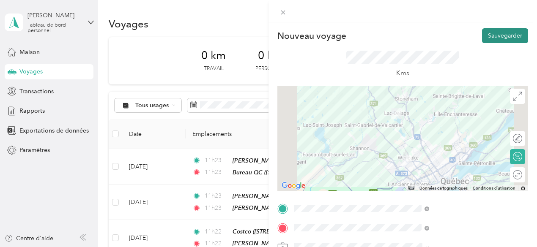
click at [506, 36] on font "Sauvegarder" at bounding box center [505, 35] width 34 height 7
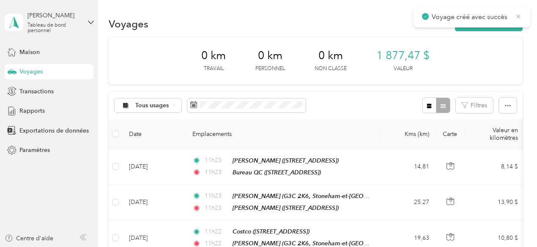
click at [519, 18] on icon at bounding box center [518, 17] width 7 height 8
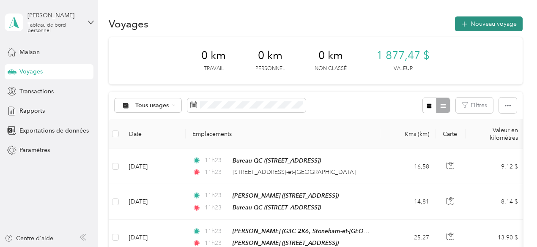
click at [476, 25] on font "Nouveau voyage" at bounding box center [493, 23] width 46 height 7
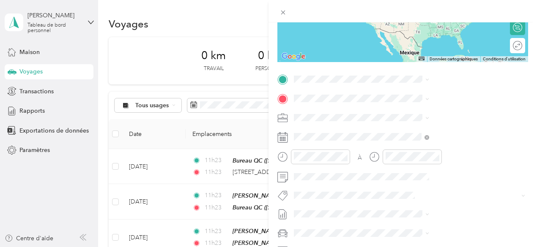
scroll to position [132, 0]
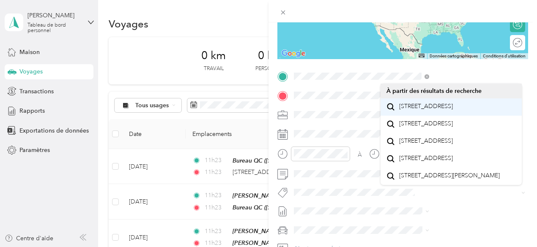
click at [453, 110] on font "1100 Chemin De La Grande-Ligne Stoneham-et-Tewkesbury, Québec G3C 3A6, Canada" at bounding box center [426, 106] width 54 height 7
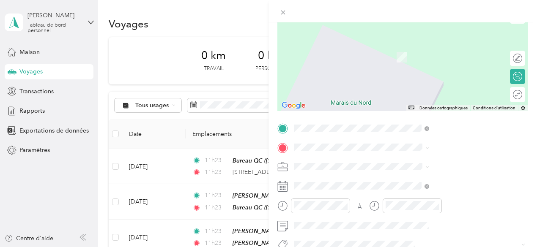
scroll to position [99, 0]
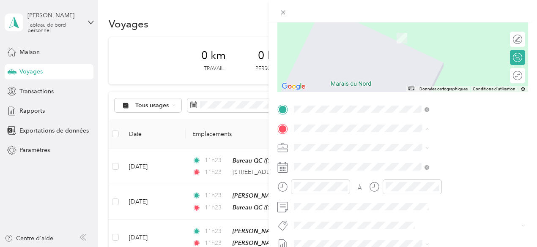
click at [367, 100] on div "Nouveau voyage Sauvegarder Ce voyage ne peut pas être modifié, car il est en co…" at bounding box center [402, 118] width 251 height 378
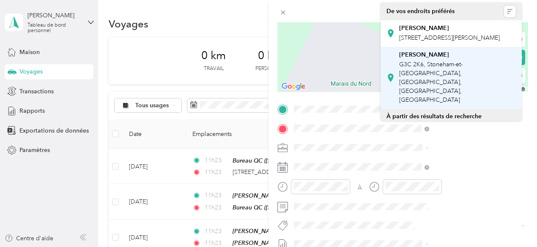
click at [462, 82] on font "G3C 2K6, Stoneham-et-Tewkesbury, Stoneham-et-Tewkesbury, Québec, Canada" at bounding box center [430, 82] width 63 height 43
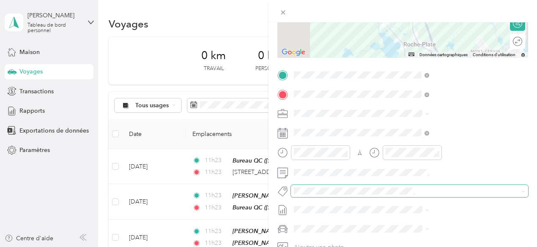
scroll to position [150, 0]
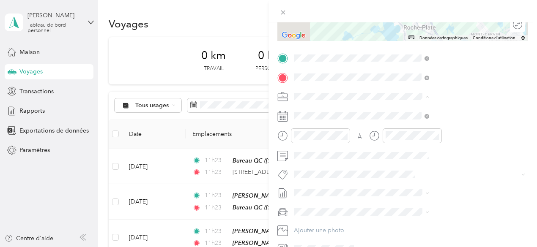
click at [400, 186] on font "Répit indi." at bounding box center [399, 185] width 27 height 7
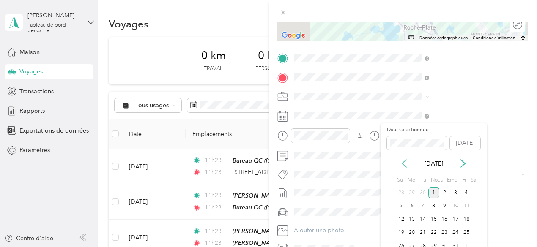
click at [405, 168] on icon at bounding box center [404, 163] width 8 height 8
click at [445, 209] on font "11" at bounding box center [444, 206] width 6 height 6
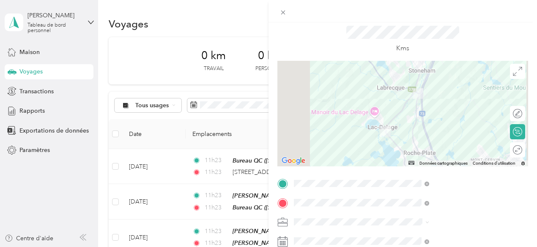
scroll to position [8, 0]
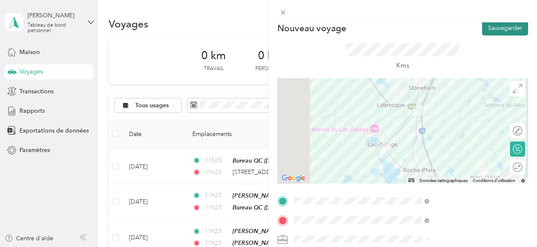
click at [495, 26] on font "Sauvegarder" at bounding box center [505, 28] width 34 height 7
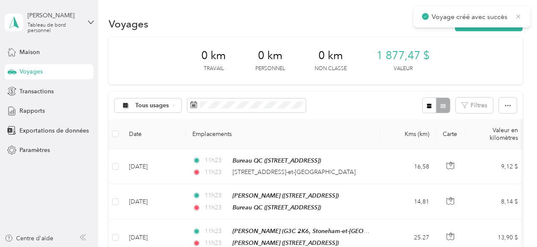
click at [518, 14] on icon at bounding box center [518, 17] width 7 height 8
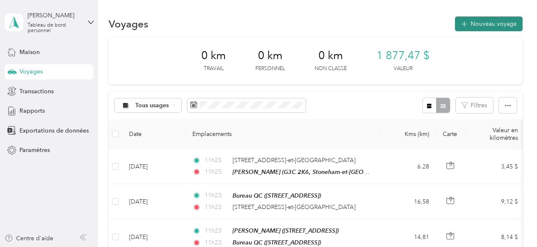
click at [492, 26] on font "Nouveau voyage" at bounding box center [493, 23] width 46 height 7
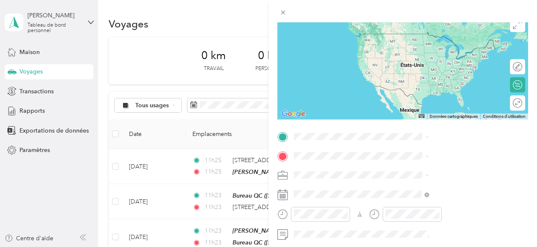
scroll to position [123, 0]
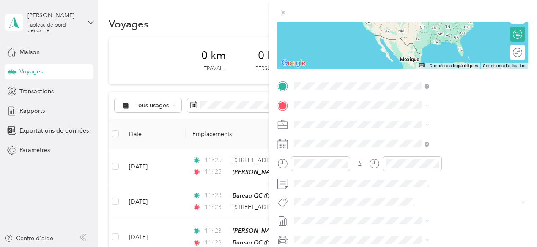
click at [429, 164] on font "G3C 2K6, Stoneham-et-Tewkesbury, Stoneham-et-Tewkesbury, Québec, Canada" at bounding box center [430, 173] width 63 height 43
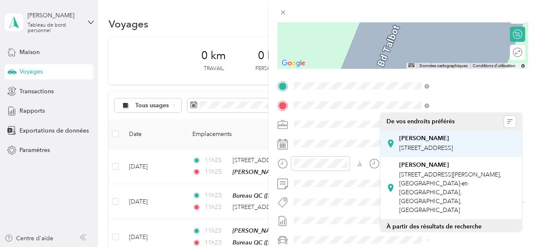
click at [449, 150] on font "165 Rue Tardif, Québec, QC G1B 3S2, Canada, G1B 3S2, Capitale-Nationale, Québec…" at bounding box center [426, 148] width 54 height 7
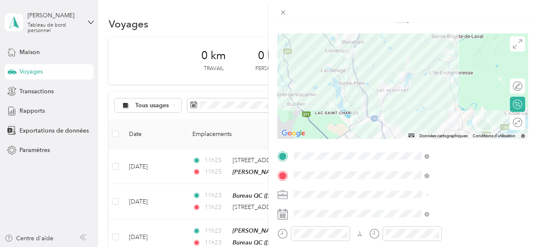
scroll to position [47, 0]
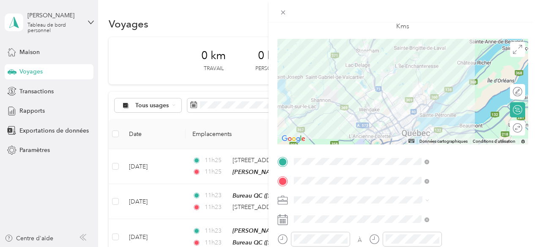
drag, startPoint x: 444, startPoint y: 109, endPoint x: 439, endPoint y: 100, distance: 10.2
click at [439, 100] on div at bounding box center [402, 92] width 251 height 106
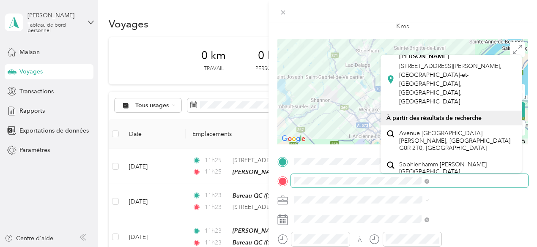
scroll to position [0, 0]
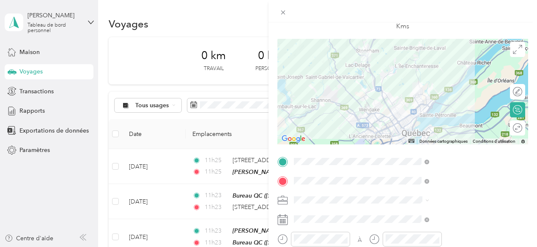
click at [511, 87] on icon at bounding box center [513, 86] width 4 height 3
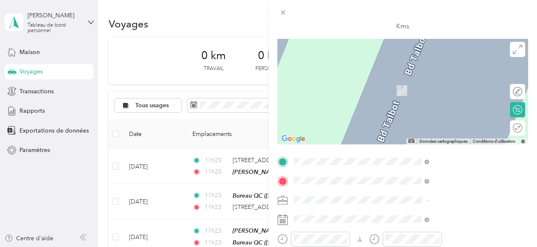
click at [462, 145] on font "211 Chemin Crawford, Stoneham-et-Tewkesbury, G3C 0V1, Stoneham-et-Tewkesbury, Q…" at bounding box center [450, 134] width 102 height 43
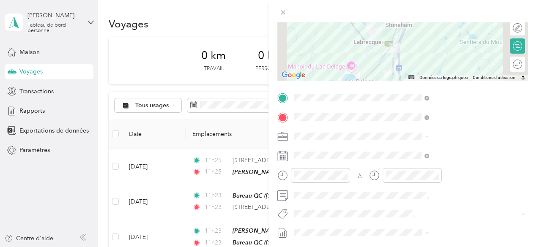
scroll to position [112, 0]
click at [406, 93] on font "Répit indi." at bounding box center [399, 90] width 27 height 7
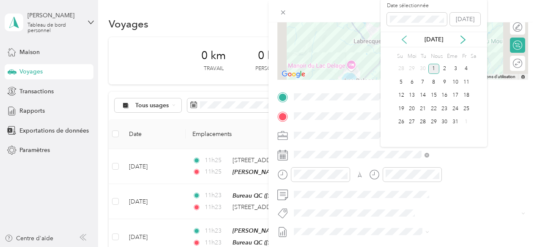
click at [404, 44] on icon at bounding box center [404, 40] width 4 height 8
click at [445, 86] on font "11" at bounding box center [444, 83] width 6 height 8
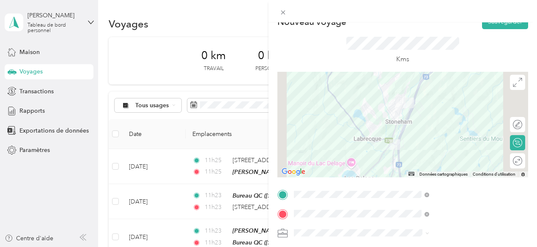
scroll to position [0, 0]
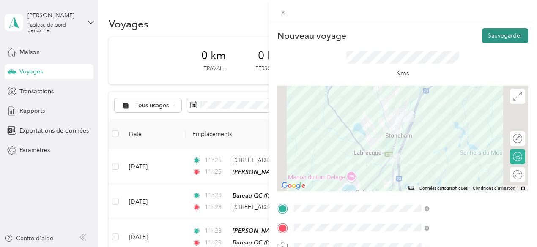
click at [483, 40] on button "Sauvegarder" at bounding box center [505, 35] width 46 height 15
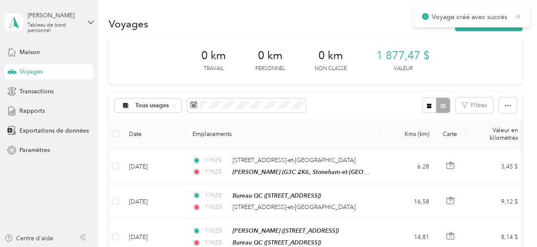
click at [518, 17] on icon at bounding box center [518, 17] width 7 height 8
click at [495, 22] on font "Nouveau voyage" at bounding box center [493, 23] width 46 height 7
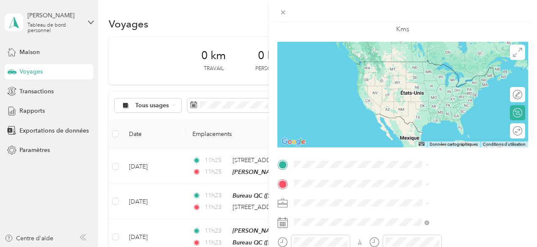
scroll to position [103, 0]
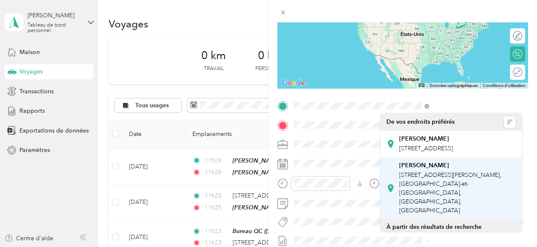
click at [424, 202] on font "211 Chemin Crawford, Stoneham-et-Tewkesbury, G3C 0V1, Stoneham-et-Tewkesbury, Q…" at bounding box center [450, 193] width 102 height 43
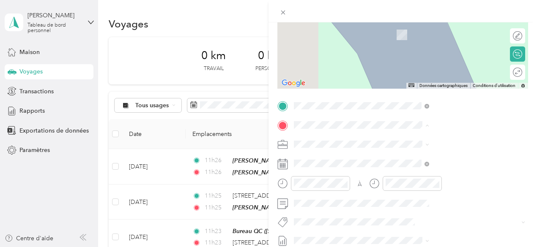
click at [445, 41] on div "ÉQUIPE Bureau QC 14 Rue Saint-Amand, G2A 2K9, Québec, Québec, Canada" at bounding box center [430, 31] width 63 height 21
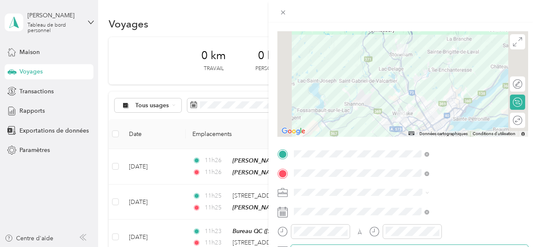
scroll to position [93, 0]
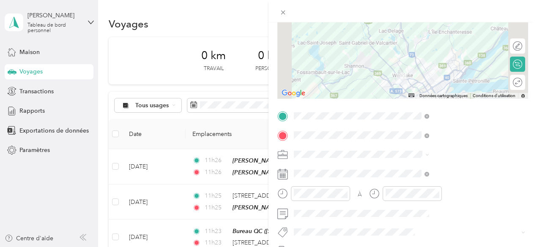
click at [405, 159] on span at bounding box center [409, 155] width 237 height 14
click at [406, 111] on font "Répit indi." at bounding box center [399, 109] width 27 height 7
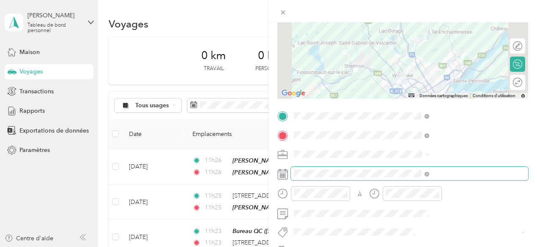
click at [410, 177] on span at bounding box center [409, 174] width 237 height 14
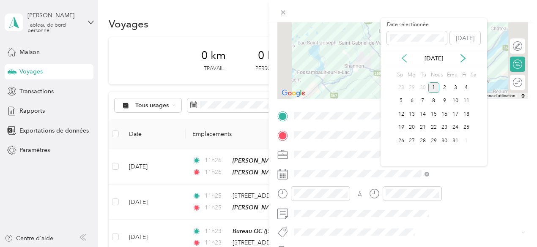
click at [401, 60] on icon at bounding box center [404, 58] width 8 height 8
click at [443, 104] on font "11" at bounding box center [444, 101] width 6 height 6
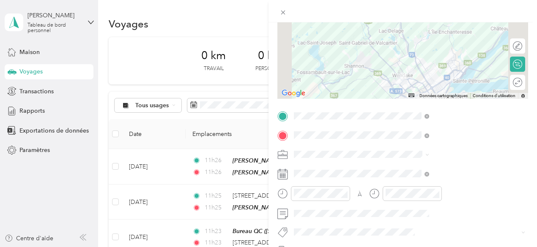
scroll to position [0, 0]
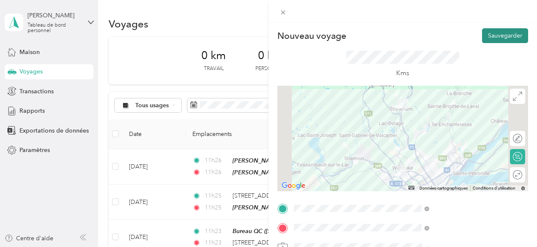
click at [500, 35] on font "Sauvegarder" at bounding box center [505, 35] width 34 height 7
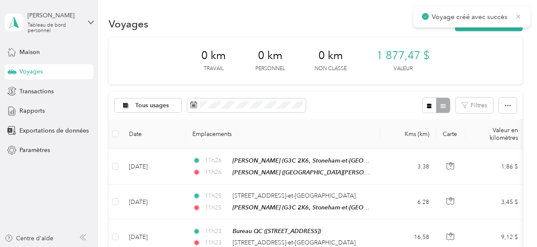
click at [519, 16] on icon at bounding box center [518, 17] width 7 height 8
click at [484, 21] on font "Nouveau voyage" at bounding box center [493, 23] width 46 height 7
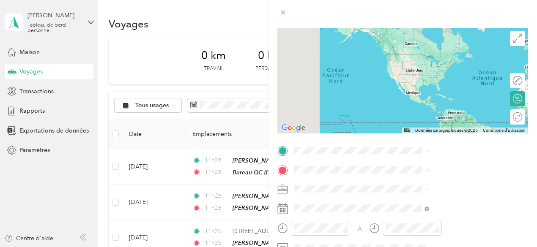
scroll to position [114, 0]
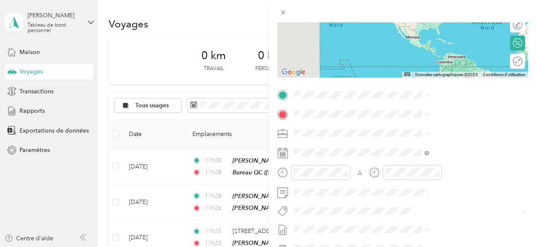
click at [417, 143] on font "14 Rue Saint-Amand, G2A 2K9, Québec, Québec, Canada" at bounding box center [426, 140] width 54 height 7
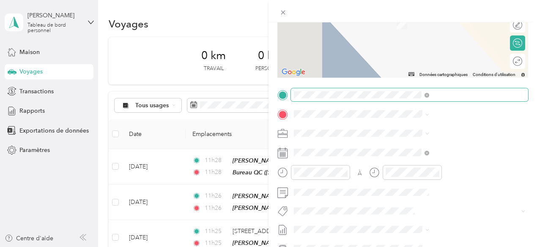
click at [429, 97] on span at bounding box center [426, 94] width 5 height 7
click at [429, 96] on icon at bounding box center [426, 95] width 5 height 5
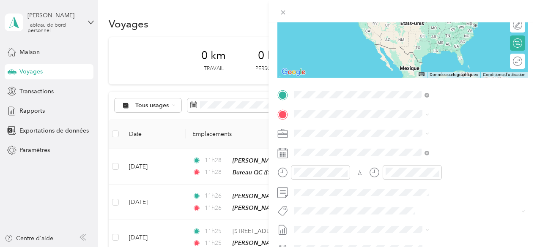
click at [453, 127] on font "1290 Rue Des Eskers Québec, Québec G3K 2J3, Canada" at bounding box center [426, 124] width 54 height 7
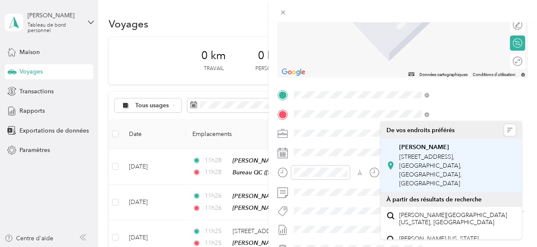
click at [435, 166] on font "5825 Route De Fossambault, Fossambault-sur-le-Lac, G3N 1W3, Fossambault-sur-le-…" at bounding box center [430, 170] width 63 height 34
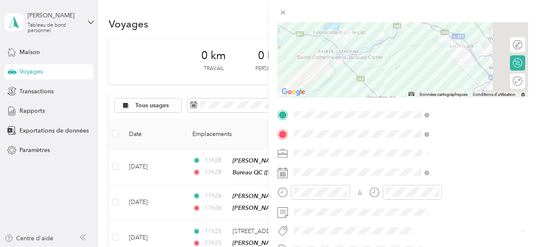
scroll to position [118, 0]
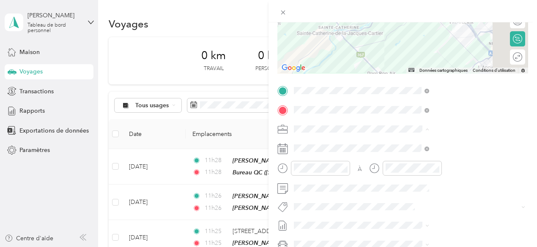
click at [404, 85] on font "Répit indi." at bounding box center [399, 84] width 27 height 7
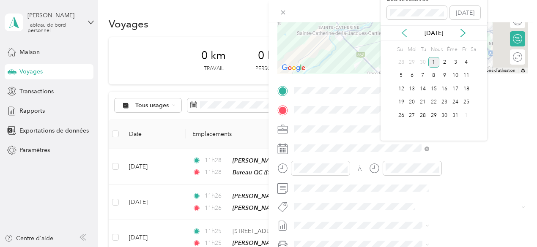
click at [406, 37] on icon at bounding box center [404, 33] width 8 height 8
click at [424, 92] on font "16" at bounding box center [423, 89] width 6 height 6
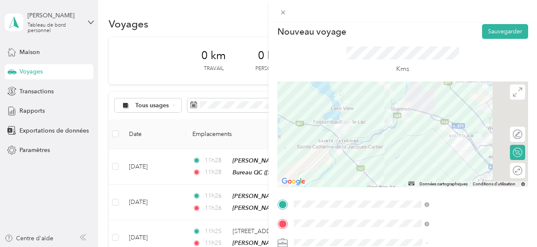
scroll to position [0, 0]
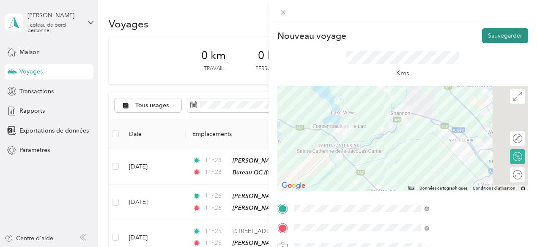
click at [488, 36] on font "Sauvegarder" at bounding box center [505, 35] width 34 height 7
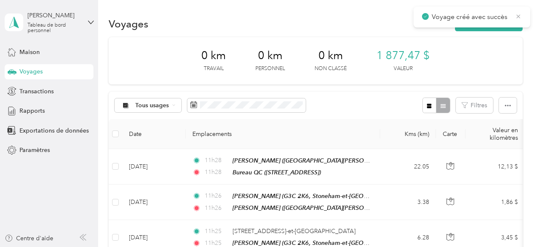
click at [516, 16] on icon at bounding box center [518, 17] width 7 height 8
click at [498, 20] on font "Nouveau voyage" at bounding box center [493, 23] width 46 height 7
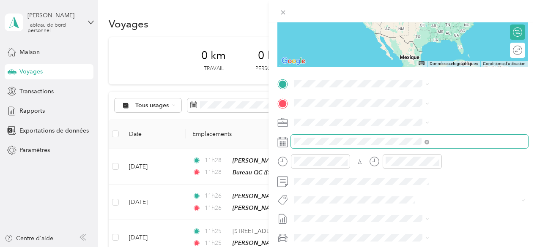
scroll to position [138, 0]
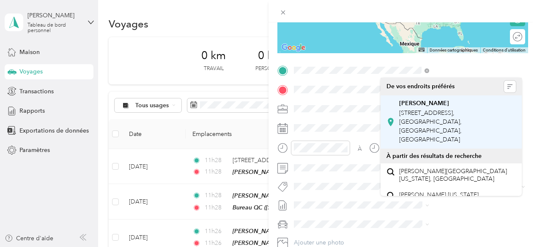
click at [425, 111] on font "5825 Route De Fossambault, Fossambault-sur-le-Lac, G3N 1W3, Fossambault-sur-le-…" at bounding box center [430, 126] width 63 height 34
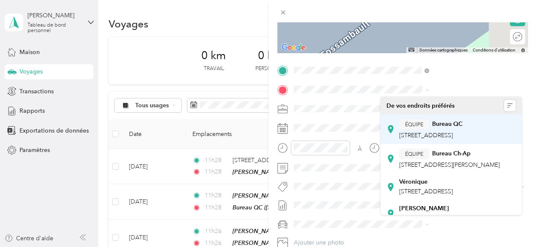
click at [443, 134] on font "14 Rue Saint-Amand, G2A 2K9, Québec, Québec, Canada" at bounding box center [426, 135] width 54 height 7
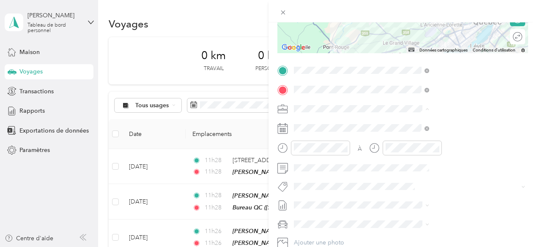
click at [407, 199] on font "Répit indi." at bounding box center [399, 197] width 27 height 7
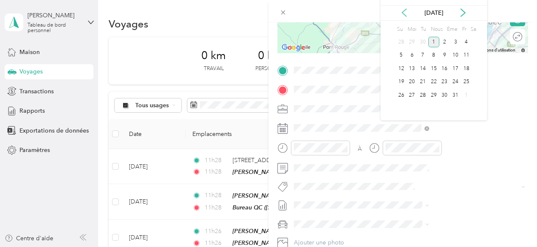
click at [407, 17] on icon at bounding box center [404, 12] width 8 height 8
click at [425, 72] on font "16" at bounding box center [423, 69] width 6 height 6
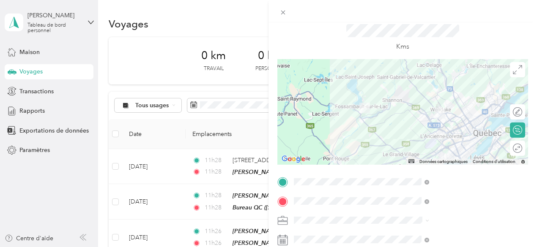
scroll to position [0, 0]
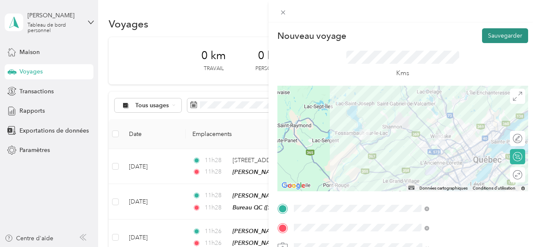
click at [500, 38] on font "Sauvegarder" at bounding box center [505, 35] width 34 height 7
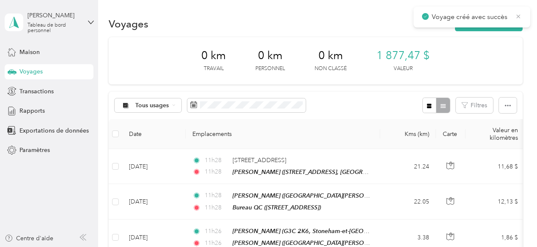
click at [519, 17] on icon at bounding box center [518, 17] width 7 height 8
click at [495, 22] on font "Nouveau voyage" at bounding box center [493, 23] width 46 height 7
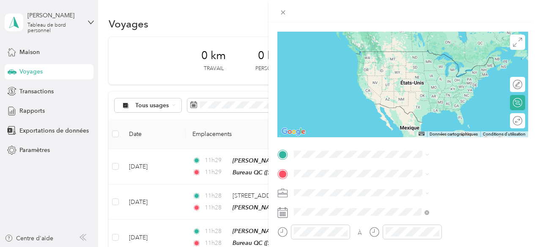
scroll to position [97, 0]
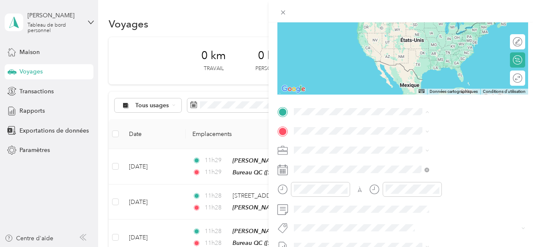
click at [438, 150] on font "Bureau QC" at bounding box center [447, 146] width 30 height 7
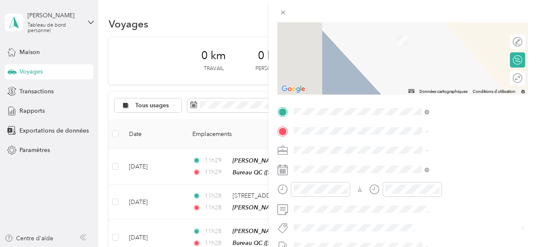
click at [429, 103] on font "740 Avenue Désy, G1S 2X5, Québec, Québec, Canada" at bounding box center [426, 99] width 54 height 7
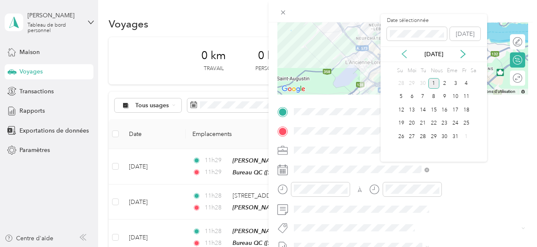
click at [403, 58] on icon at bounding box center [404, 54] width 8 height 8
click at [444, 113] on font "18" at bounding box center [444, 110] width 6 height 6
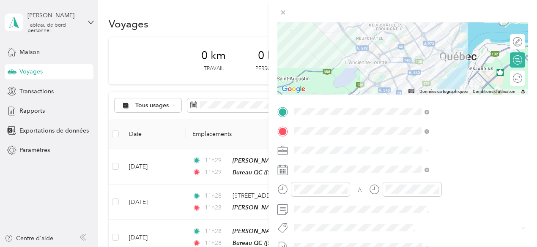
click at [408, 104] on font "Répit indi." at bounding box center [399, 105] width 27 height 7
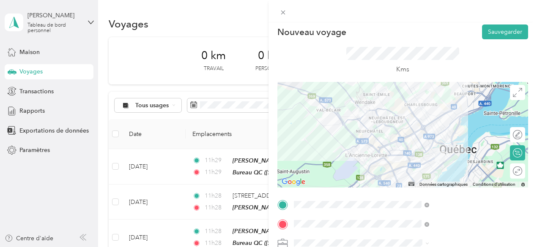
scroll to position [0, 0]
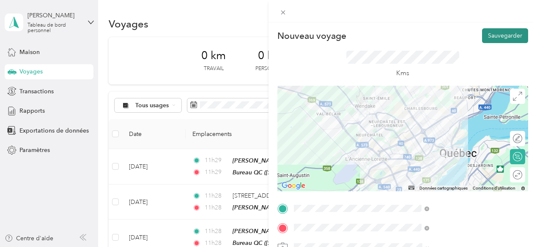
click at [509, 41] on button "Sauvegarder" at bounding box center [505, 35] width 46 height 15
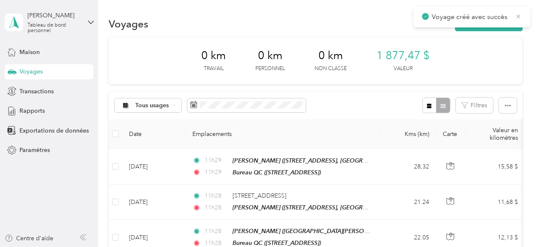
click at [518, 16] on icon at bounding box center [518, 16] width 4 height 4
click at [503, 19] on button "Nouveau voyage" at bounding box center [489, 23] width 68 height 15
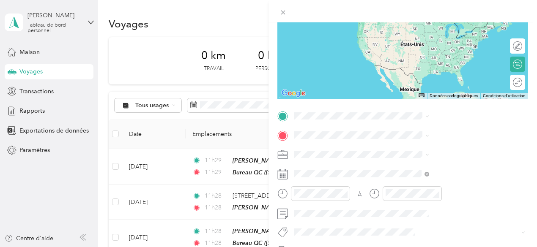
scroll to position [94, 0]
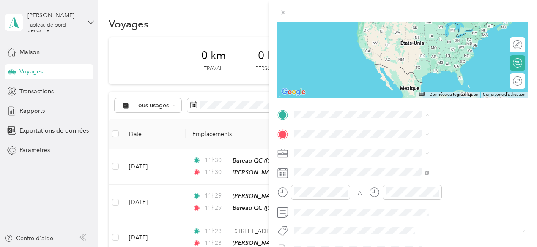
click at [424, 211] on strong "Véronique" at bounding box center [413, 207] width 28 height 8
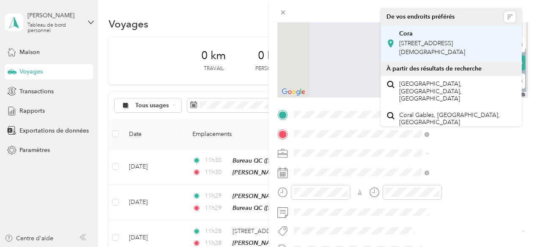
drag, startPoint x: 417, startPoint y: 49, endPoint x: 425, endPoint y: 54, distance: 9.1
click at [418, 49] on font "1020 Route De L'église, Québec, G1V 3V9, Québec, Québec, Canada" at bounding box center [432, 48] width 66 height 16
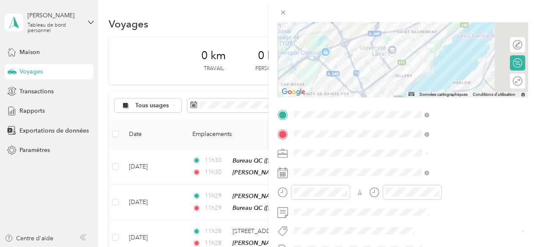
click at [413, 110] on div "Répit indi." at bounding box center [450, 107] width 129 height 9
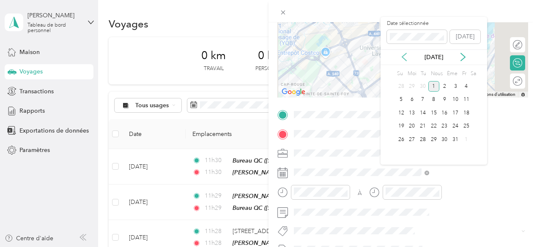
click at [406, 61] on icon at bounding box center [404, 57] width 8 height 8
click at [446, 116] on font "18" at bounding box center [444, 113] width 6 height 6
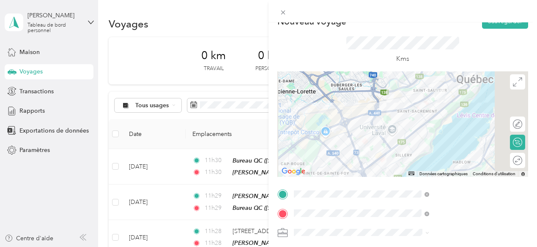
scroll to position [0, 0]
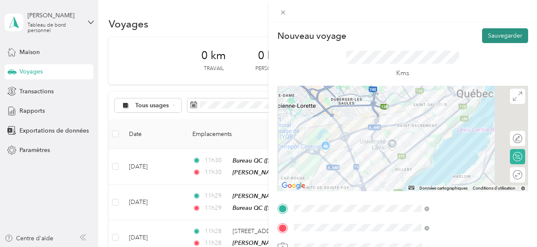
click at [494, 35] on font "Sauvegarder" at bounding box center [505, 35] width 34 height 7
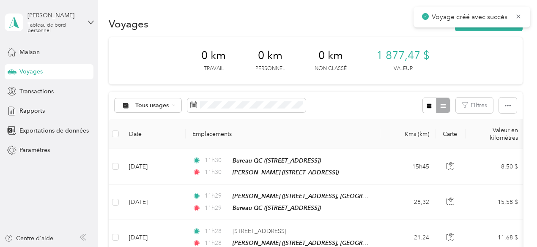
click at [516, 16] on icon at bounding box center [518, 17] width 7 height 8
click at [500, 23] on font "Nouveau voyage" at bounding box center [493, 23] width 46 height 7
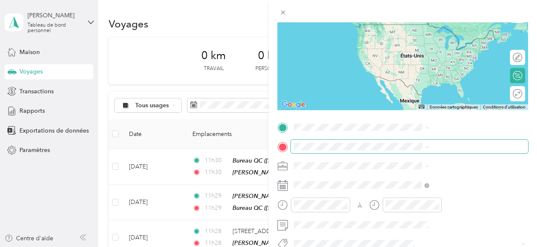
scroll to position [95, 0]
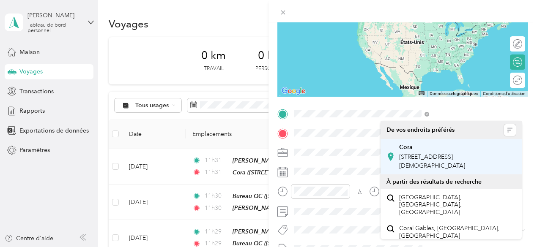
click at [404, 158] on font "1020 Route De L'église, Québec, G1V 3V9, Québec, Québec, Canada" at bounding box center [432, 161] width 66 height 16
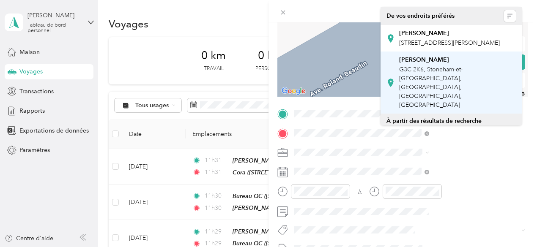
click at [417, 85] on font "G3C 2K6, Stoneham-et-Tewkesbury, Stoneham-et-Tewkesbury, Québec, Canada" at bounding box center [430, 87] width 63 height 43
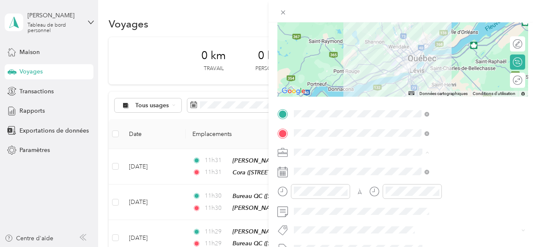
click at [413, 109] on font "Répit indi." at bounding box center [399, 107] width 27 height 7
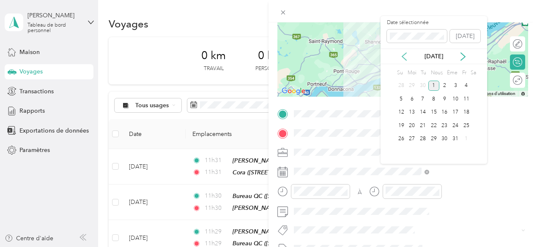
click at [406, 61] on icon at bounding box center [404, 56] width 8 height 8
click at [448, 118] on div "18" at bounding box center [444, 112] width 11 height 11
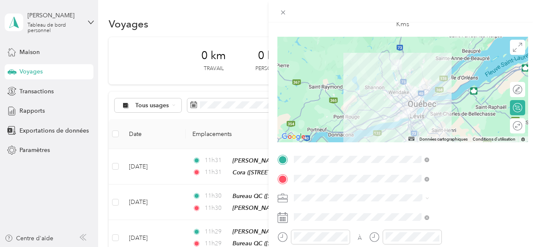
scroll to position [49, 0]
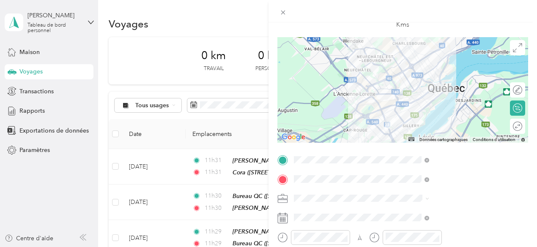
drag, startPoint x: 462, startPoint y: 69, endPoint x: 461, endPoint y: 58, distance: 11.5
click at [461, 58] on div at bounding box center [402, 90] width 251 height 106
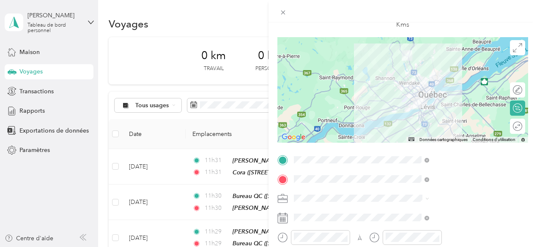
scroll to position [0, 0]
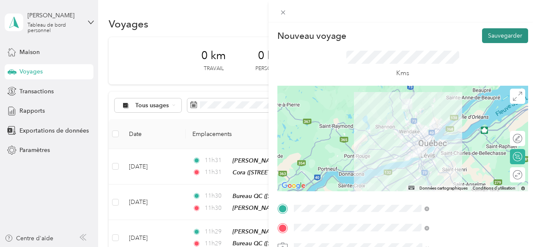
click at [508, 31] on button "Sauvegarder" at bounding box center [505, 35] width 46 height 15
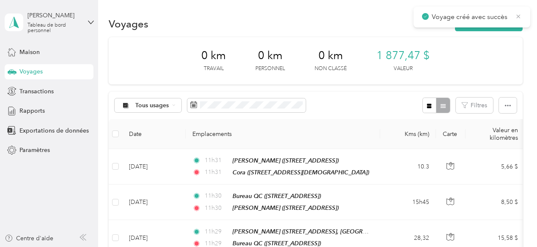
click at [518, 16] on icon at bounding box center [518, 17] width 7 height 8
click at [489, 23] on font "Nouveau voyage" at bounding box center [493, 23] width 46 height 7
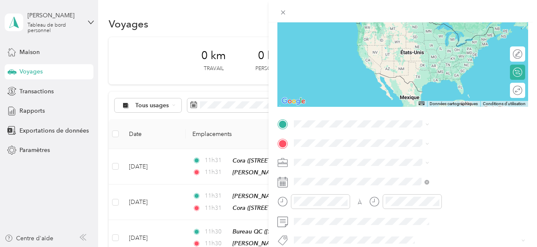
scroll to position [91, 0]
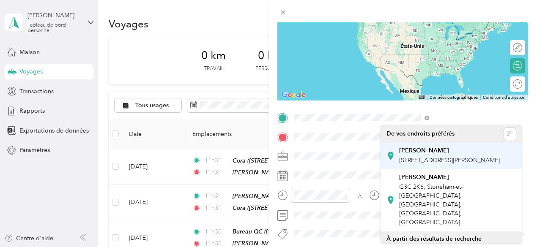
click at [437, 157] on font "Boulevard Wilfrid-Hamel, G1M 2T2, Québec, Québec, Canada" at bounding box center [449, 160] width 101 height 7
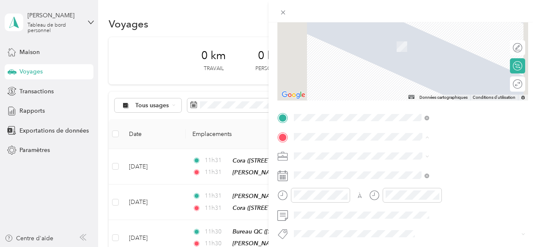
click at [424, 110] on div "Véronique 740 Avenue Désy, G1S 2X5, Québec, Québec, Canada" at bounding box center [426, 101] width 54 height 18
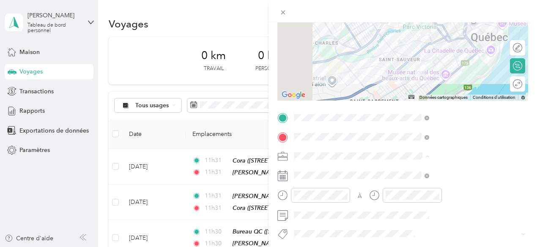
click at [412, 114] on font "Répit indi." at bounding box center [399, 111] width 27 height 7
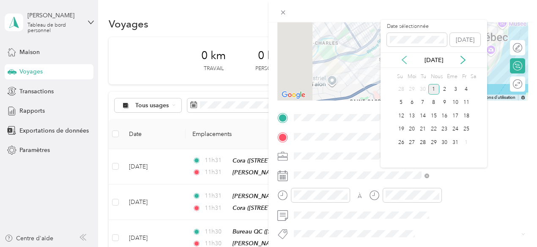
click at [403, 64] on icon at bounding box center [404, 60] width 8 height 8
click at [444, 119] on font "18" at bounding box center [444, 116] width 6 height 6
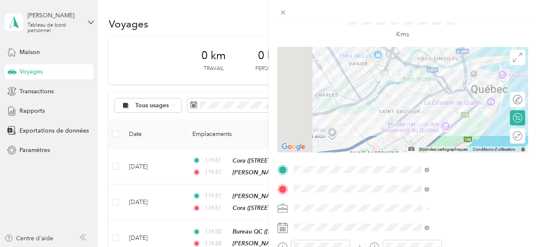
scroll to position [74, 0]
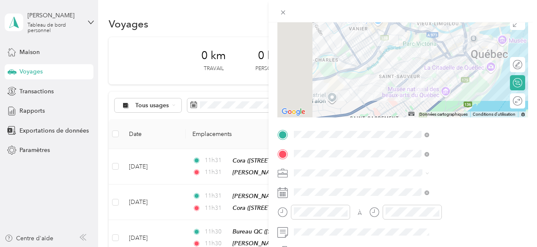
click at [441, 89] on font "G3C 2K6, Stoneham-et-Tewkesbury, Stoneham-et-Tewkesbury, Québec, Canada" at bounding box center [430, 88] width 63 height 43
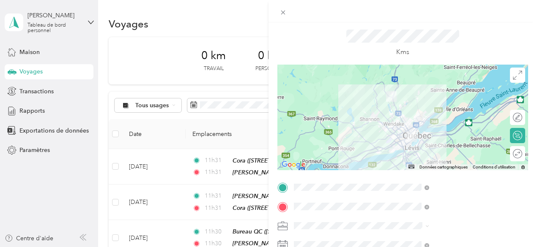
scroll to position [0, 0]
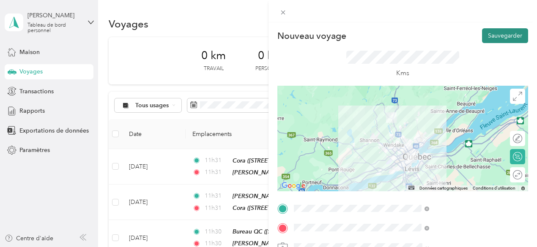
click at [493, 32] on font "Sauvegarder" at bounding box center [505, 35] width 34 height 7
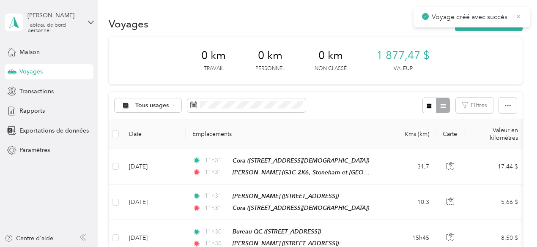
click at [520, 18] on icon at bounding box center [518, 17] width 7 height 8
click at [484, 24] on font "Nouveau voyage" at bounding box center [493, 23] width 46 height 7
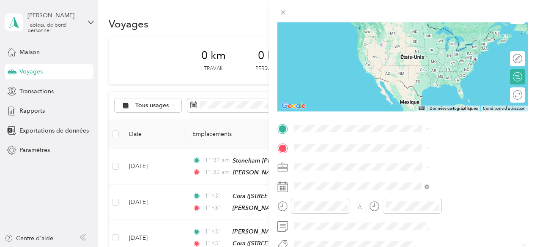
scroll to position [104, 0]
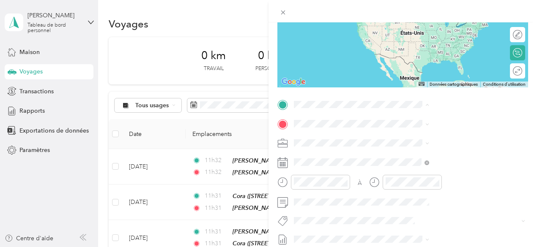
click at [427, 210] on font "740 Avenue Désy, G1S 2X5, Québec, Québec, Canada" at bounding box center [426, 206] width 54 height 7
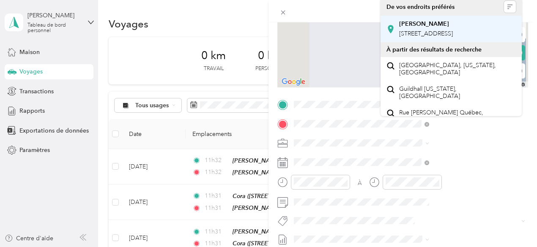
click at [429, 35] on font "Rue Des Sables, G1L 2T9, Québec, Québec, Canada" at bounding box center [426, 33] width 54 height 7
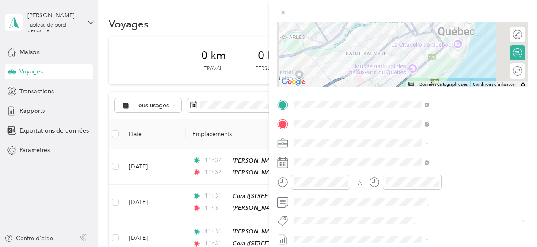
click at [405, 100] on font "Répit indi." at bounding box center [399, 98] width 27 height 7
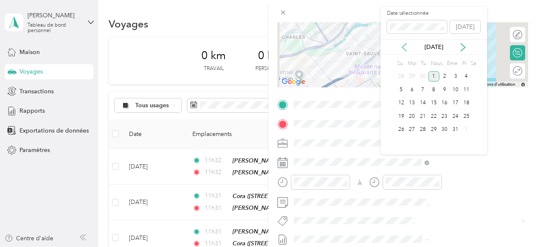
click at [408, 50] on div "Octobre 2025" at bounding box center [433, 47] width 107 height 9
click at [407, 52] on icon at bounding box center [404, 47] width 8 height 8
click at [444, 106] on font "18" at bounding box center [444, 103] width 6 height 6
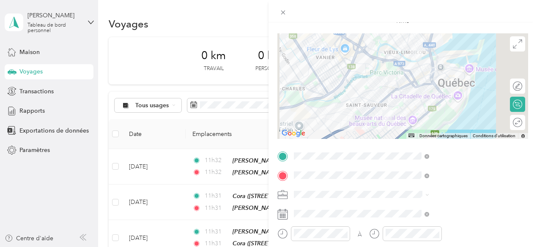
scroll to position [0, 0]
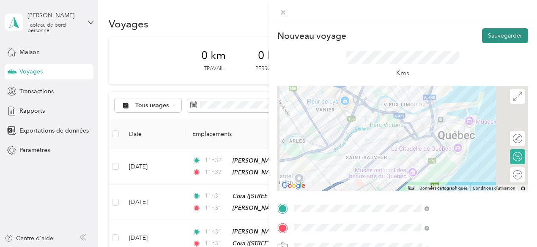
click at [508, 39] on button "Sauvegarder" at bounding box center [505, 35] width 46 height 15
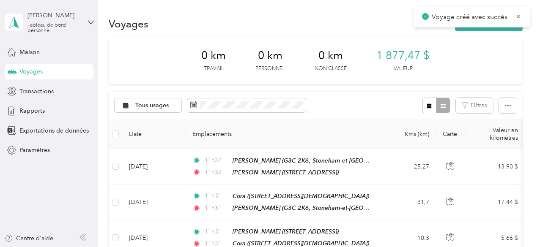
click at [522, 16] on div "Voyage créé avec succès" at bounding box center [471, 17] width 117 height 21
click at [516, 16] on icon at bounding box center [518, 17] width 7 height 8
click at [508, 24] on font "Nouveau voyage" at bounding box center [493, 23] width 46 height 7
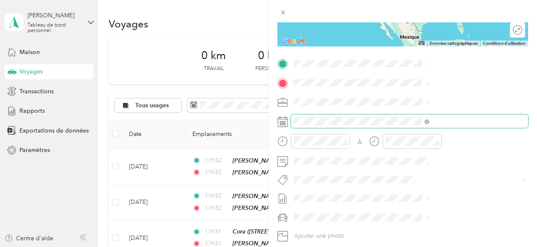
scroll to position [150, 0]
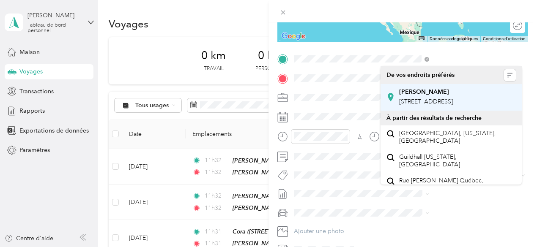
click at [445, 106] on div "Guillaume Rue Des Sables, G1L 2T9, Québec, Québec, Canada" at bounding box center [426, 97] width 54 height 18
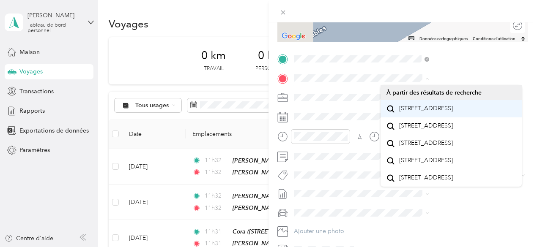
click at [436, 112] on font "1214 Chemin Royal Saint-Pierre-de-l'Île-d'Orléans, Québec G0A 4E0, Canada" at bounding box center [426, 108] width 54 height 7
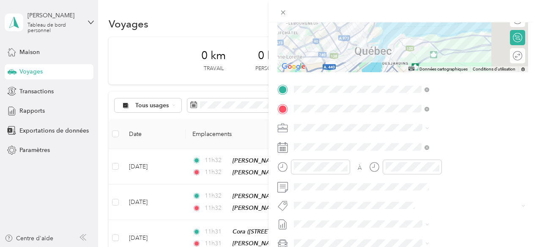
scroll to position [120, 0]
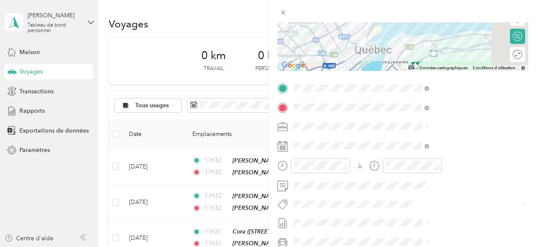
click at [403, 82] on font "Répit indi." at bounding box center [399, 81] width 27 height 7
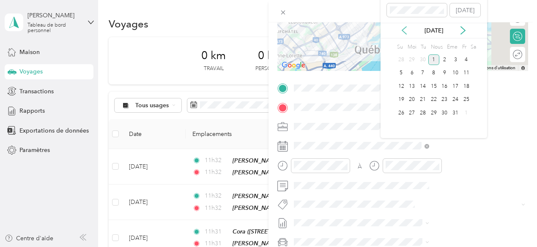
click at [404, 34] on icon at bounding box center [404, 30] width 8 height 8
click at [447, 92] on div "18" at bounding box center [444, 86] width 11 height 11
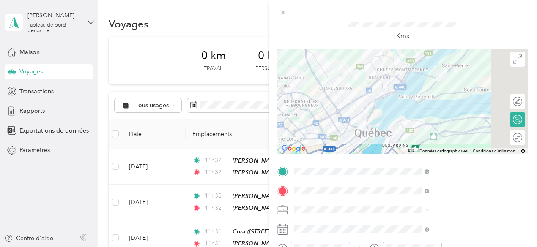
scroll to position [0, 0]
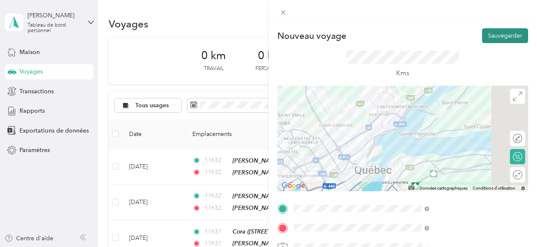
click at [499, 40] on button "Sauvegarder" at bounding box center [505, 35] width 46 height 15
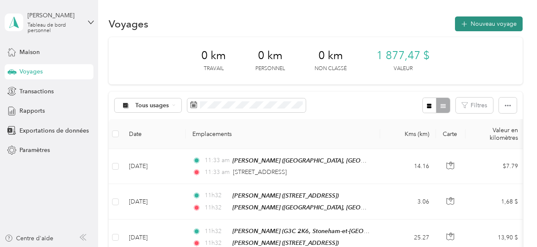
click at [509, 27] on button "Nouveau voyage" at bounding box center [489, 23] width 68 height 15
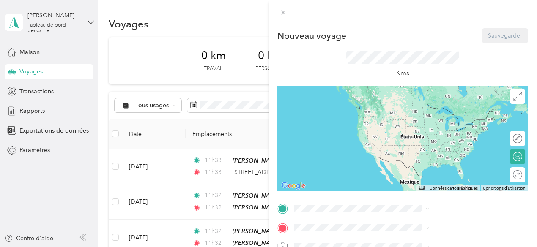
scroll to position [83, 0]
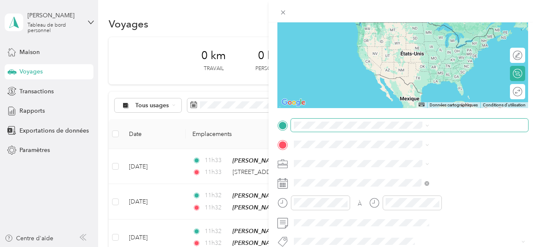
click at [424, 129] on span at bounding box center [409, 126] width 237 height 14
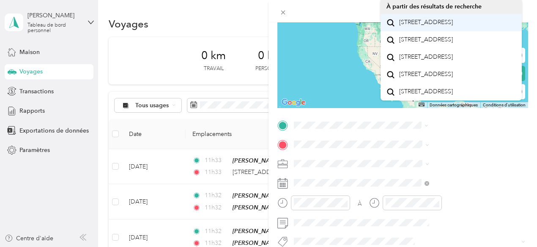
click at [453, 26] on font "1214 Chemin Royal Saint-Pierre-de-l'Île-d'Orléans, Québec G0A 4E0, Canada" at bounding box center [426, 22] width 54 height 7
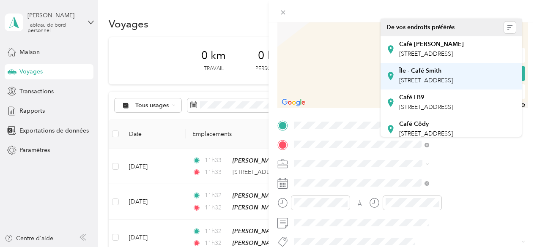
click at [451, 84] on font "8700 Chemin Royal, Sainte-Pétronille, Québec, Canada" at bounding box center [426, 80] width 54 height 7
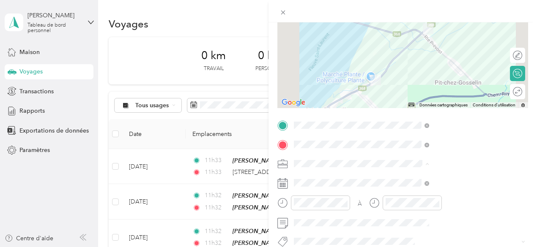
click at [409, 121] on font "Répit indi." at bounding box center [399, 118] width 27 height 7
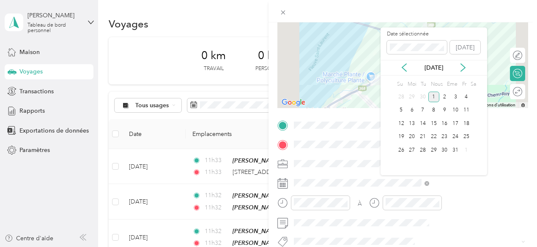
click at [402, 72] on icon at bounding box center [404, 67] width 8 height 8
click at [445, 127] on font "18" at bounding box center [444, 123] width 6 height 6
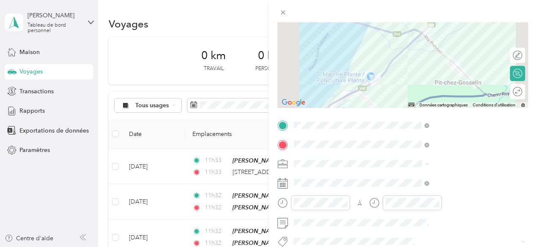
scroll to position [0, 0]
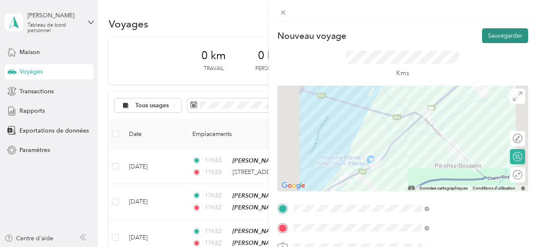
click at [495, 39] on button "Sauvegarder" at bounding box center [505, 35] width 46 height 15
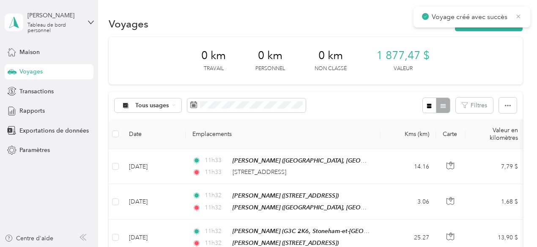
click at [518, 15] on icon at bounding box center [518, 17] width 7 height 8
click at [504, 22] on font "Nouveau voyage" at bounding box center [493, 23] width 46 height 7
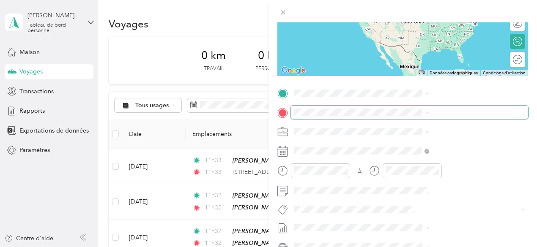
scroll to position [117, 0]
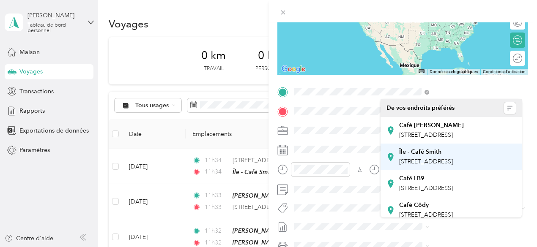
click at [429, 165] on font "8700 Chemin Royal, Sainte-Pétronille, Québec, Canada" at bounding box center [426, 161] width 54 height 7
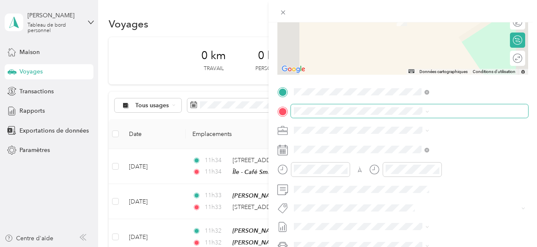
click at [440, 247] on div "Nouveau voyage Sauvegarder Ce voyage ne peut pas être modifié, car il est en co…" at bounding box center [266, 247] width 533 height 0
click at [442, 158] on div "Guillaume Rue Des Sables, G1L 2T9, Québec, Québec, Canada" at bounding box center [426, 150] width 54 height 18
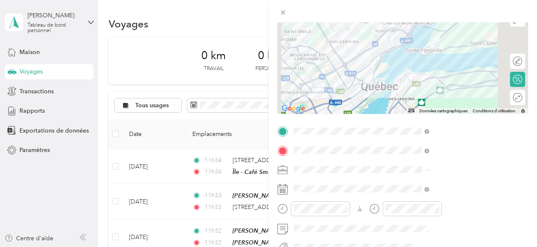
scroll to position [106, 0]
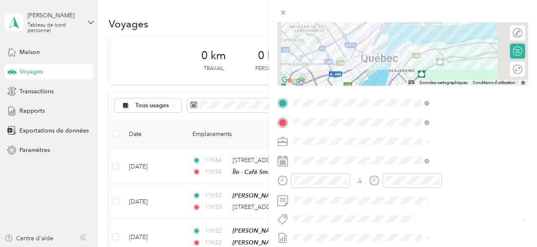
click at [407, 93] on font "Répit indi." at bounding box center [399, 96] width 27 height 7
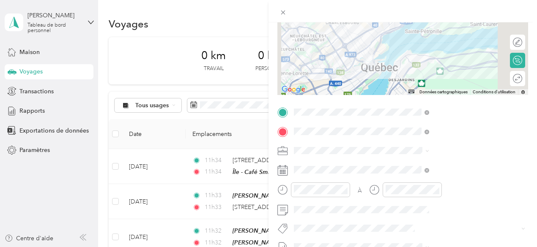
scroll to position [105, 0]
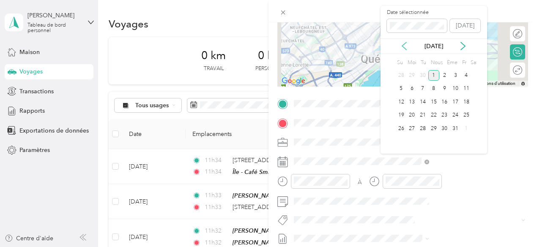
click at [406, 49] on icon at bounding box center [404, 46] width 8 height 8
click at [445, 105] on font "18" at bounding box center [444, 102] width 6 height 6
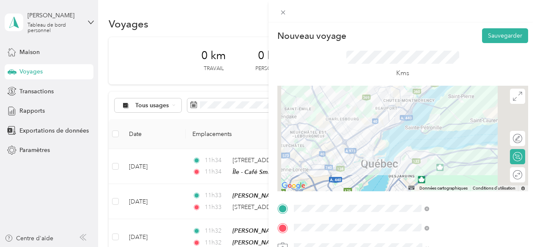
scroll to position [0, 0]
click at [489, 34] on font "Sauvegarder" at bounding box center [505, 35] width 34 height 7
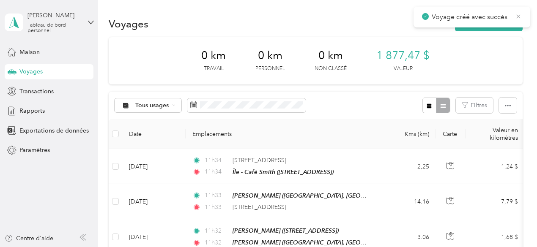
click at [521, 16] on icon at bounding box center [518, 17] width 7 height 8
click at [510, 22] on font "Nouveau voyage" at bounding box center [493, 23] width 46 height 7
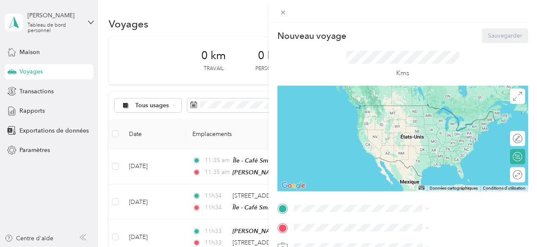
scroll to position [93, 0]
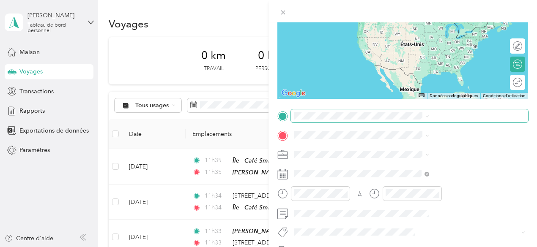
click at [434, 110] on span at bounding box center [409, 116] width 237 height 14
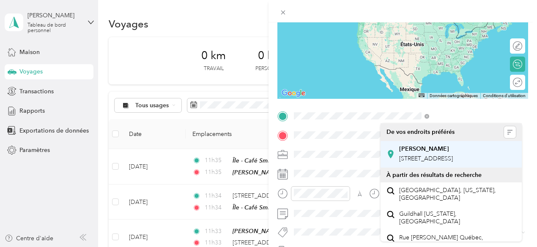
click at [409, 165] on div "Guillaume Rue Des Sables, G1L 2T9, Québec, Québec, Canada" at bounding box center [450, 154] width 129 height 21
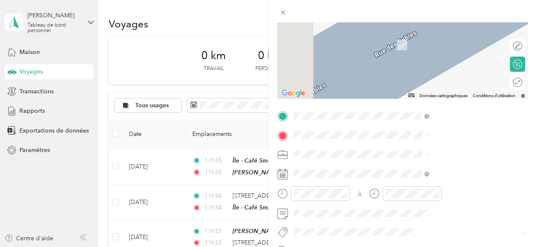
click at [420, 50] on font "14 Rue Saint-Amand, G2A 2K9, Québec, Québec, Canada" at bounding box center [426, 47] width 54 height 7
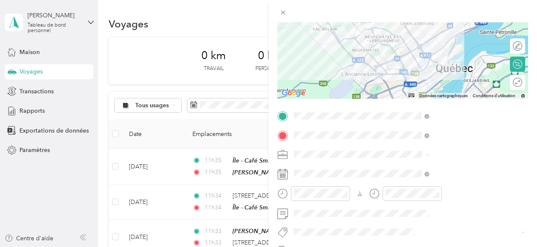
click at [410, 108] on font "Répit indi." at bounding box center [399, 109] width 27 height 7
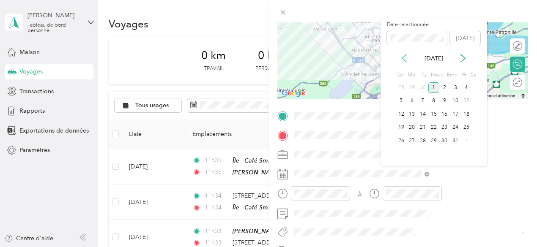
click at [408, 63] on icon at bounding box center [404, 58] width 8 height 8
click at [445, 118] on font "18" at bounding box center [444, 114] width 6 height 6
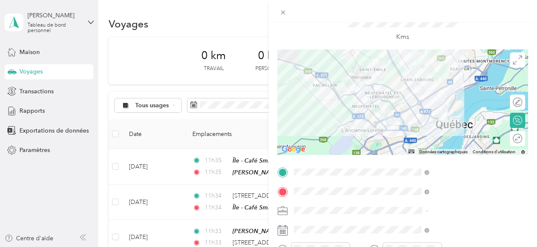
scroll to position [0, 0]
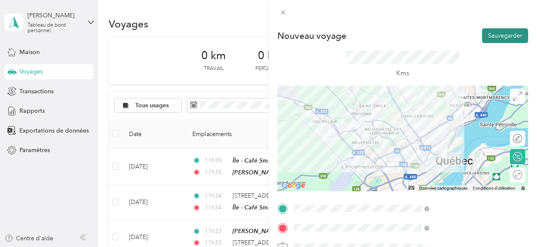
click at [492, 37] on font "Sauvegarder" at bounding box center [505, 35] width 34 height 7
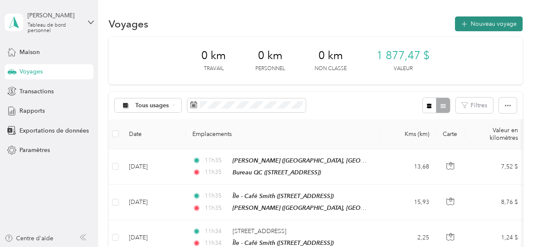
click at [491, 22] on font "Nouveau voyage" at bounding box center [493, 23] width 46 height 7
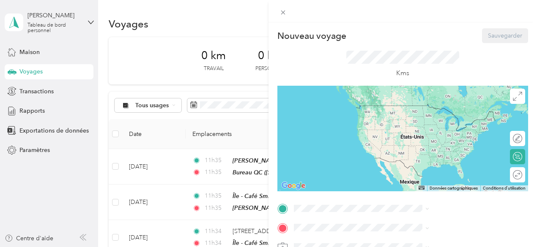
scroll to position [102, 0]
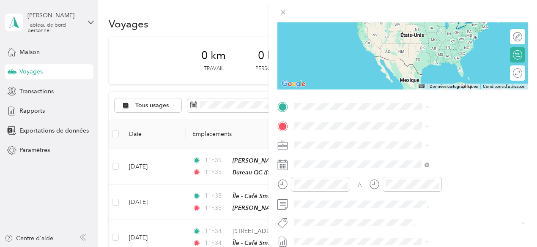
click at [440, 156] on font "14 Rue Saint-Amand, G2A 2K9, Québec, Québec, Canada" at bounding box center [426, 152] width 54 height 7
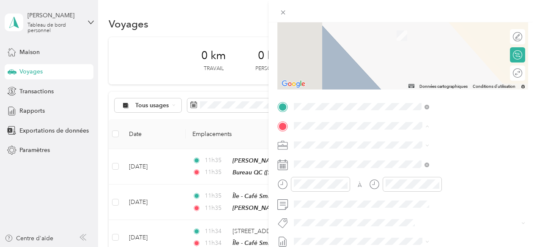
click at [421, 98] on font "740 Avenue Désy, G1S 2X5, Québec, Québec, Canada" at bounding box center [426, 94] width 54 height 7
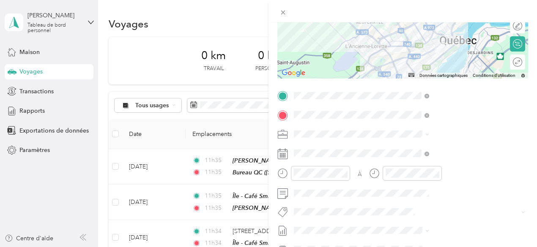
scroll to position [115, 0]
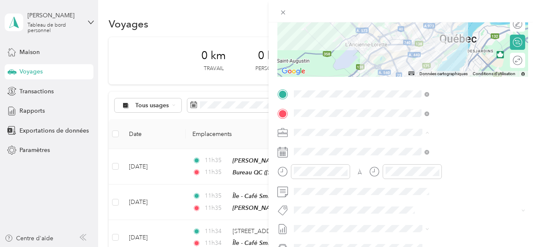
click at [407, 90] on li "Répit indi." at bounding box center [450, 87] width 141 height 15
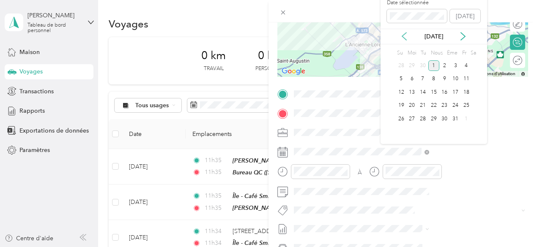
click at [404, 40] on icon at bounding box center [404, 36] width 8 height 8
click at [421, 109] on font "23" at bounding box center [423, 105] width 6 height 6
click at [441, 109] on font "25" at bounding box center [444, 105] width 6 height 6
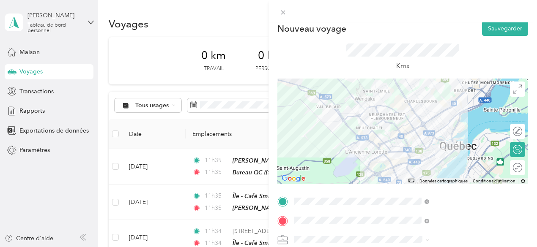
scroll to position [0, 0]
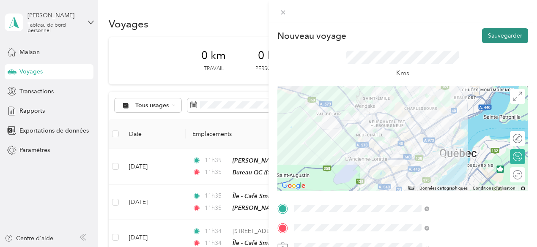
click at [495, 35] on font "Sauvegarder" at bounding box center [505, 35] width 34 height 7
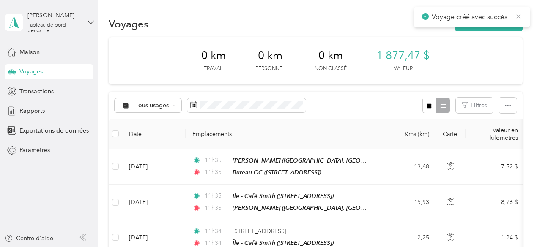
click at [516, 14] on icon at bounding box center [518, 17] width 7 height 8
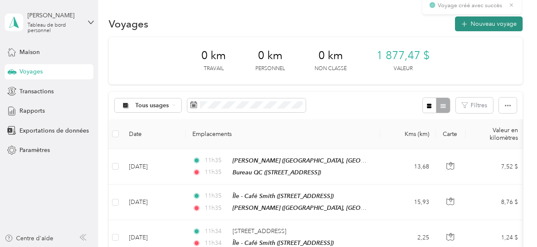
click at [514, 19] on button "Nouveau voyage" at bounding box center [489, 23] width 68 height 15
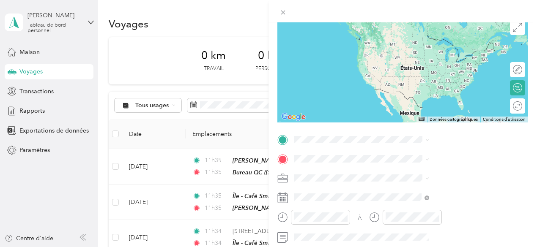
scroll to position [135, 0]
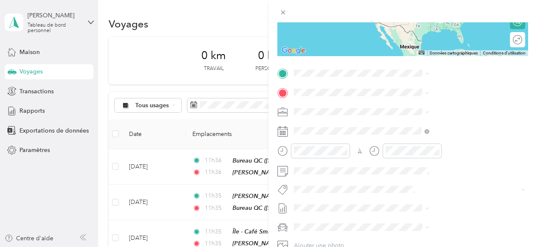
click at [441, 170] on div "Véronique" at bounding box center [426, 166] width 54 height 8
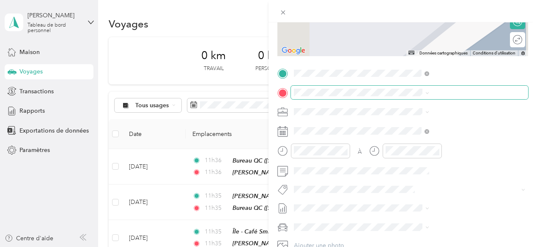
click at [435, 98] on span at bounding box center [409, 93] width 237 height 14
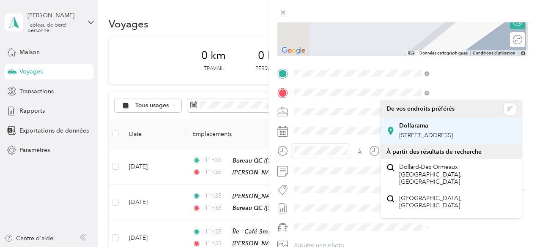
click at [438, 139] on font "Rue Soumandé, G1M 3H6, Québec, Québec, Canada" at bounding box center [426, 135] width 54 height 7
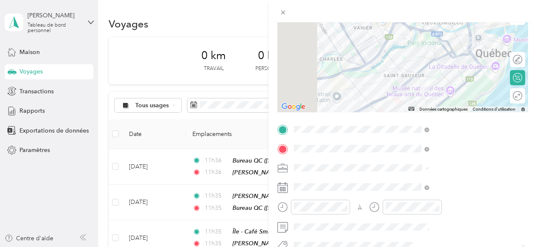
scroll to position [88, 0]
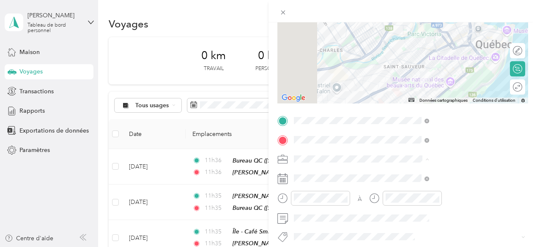
click at [402, 115] on font "Répit indi." at bounding box center [399, 114] width 27 height 7
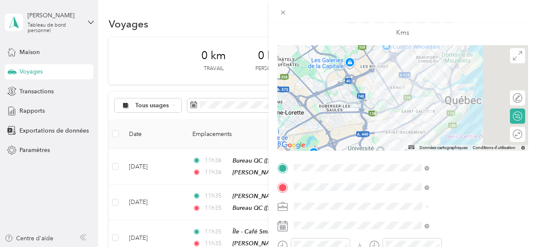
scroll to position [49, 0]
